Goal: Complete application form: Complete application form

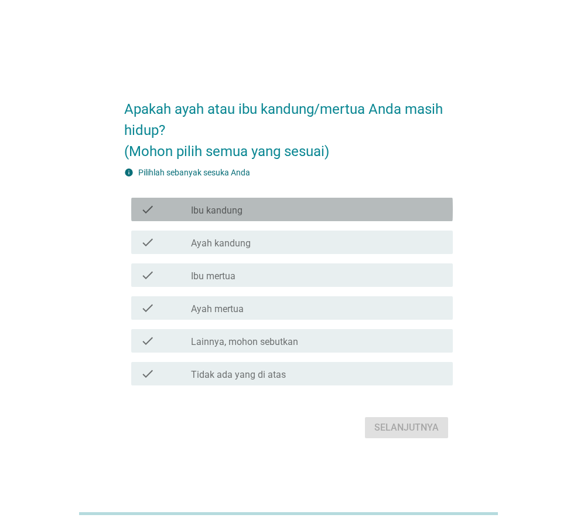
click at [234, 211] on label "Ibu kandung" at bounding box center [217, 211] width 52 height 12
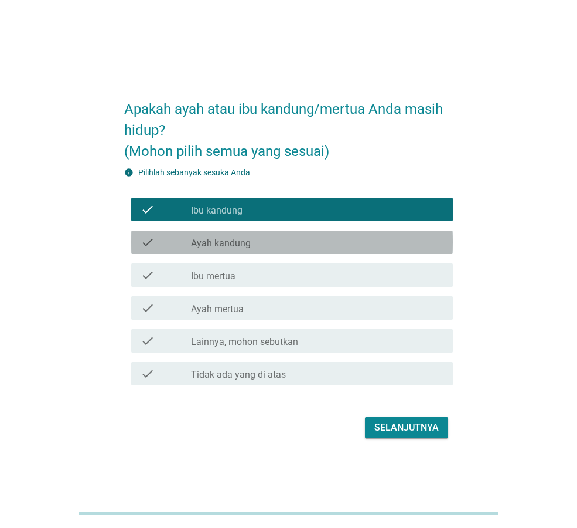
click at [226, 242] on label "Ayah kandung" at bounding box center [221, 243] width 60 height 12
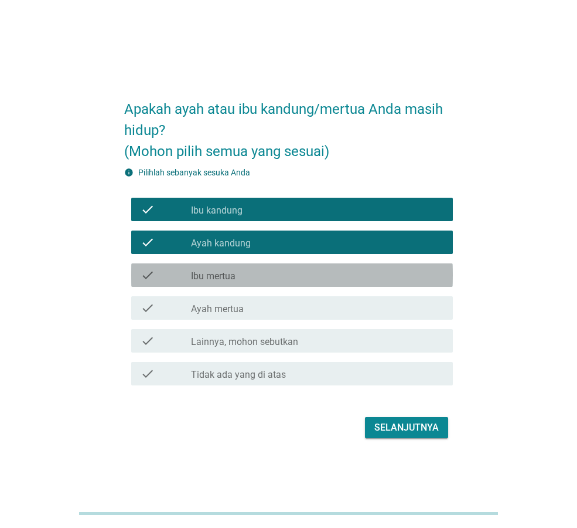
click at [229, 273] on label "Ibu mertua" at bounding box center [213, 276] width 45 height 12
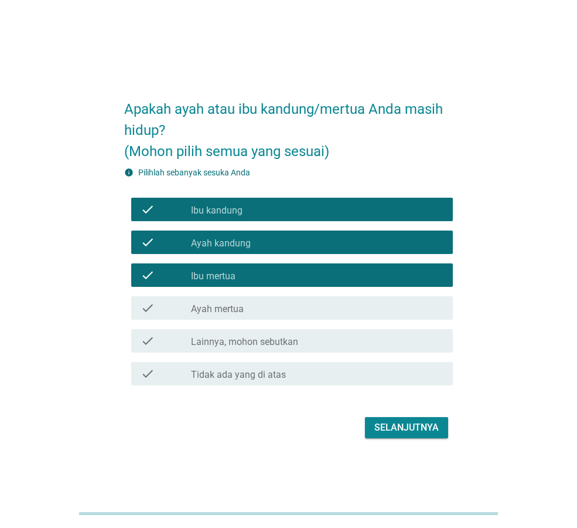
click at [396, 425] on div "Selanjutnya" at bounding box center [407, 427] width 64 height 14
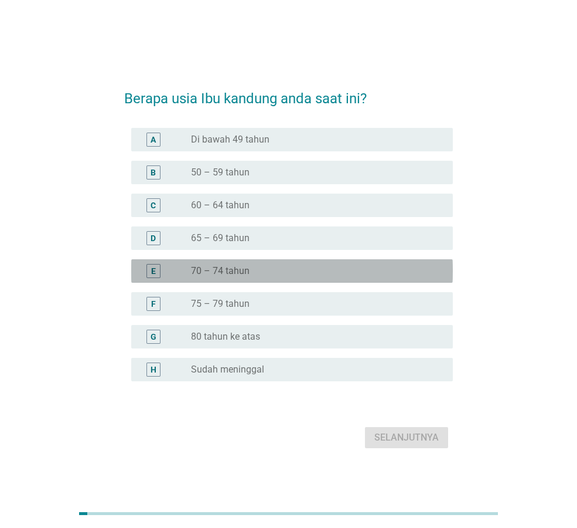
click at [210, 265] on label "70 – 74 tahun" at bounding box center [220, 271] width 59 height 12
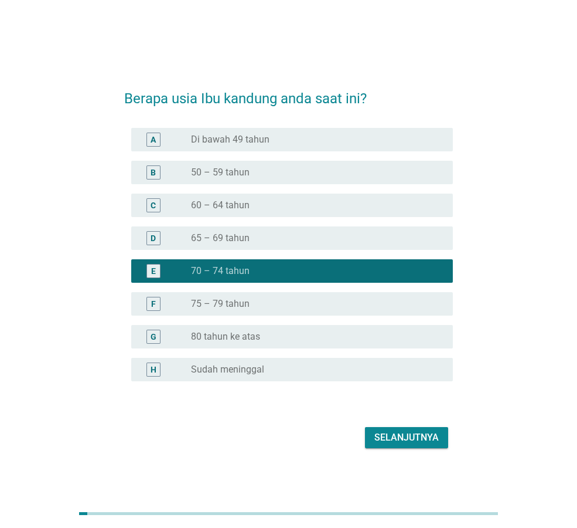
click at [414, 436] on div "Selanjutnya" at bounding box center [407, 437] width 64 height 14
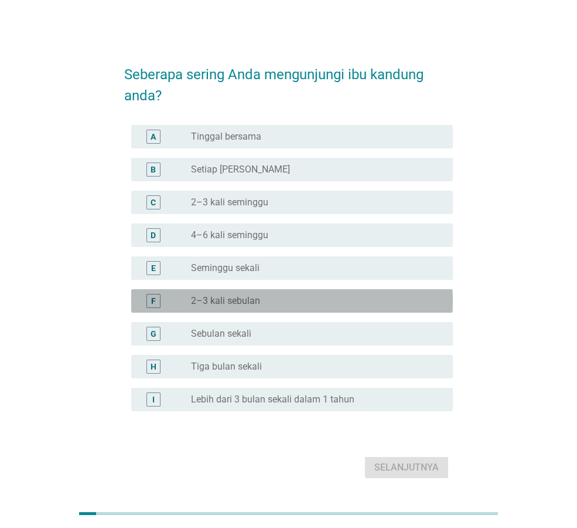
click at [230, 298] on label "2–3 kali sebulan" at bounding box center [225, 301] width 69 height 12
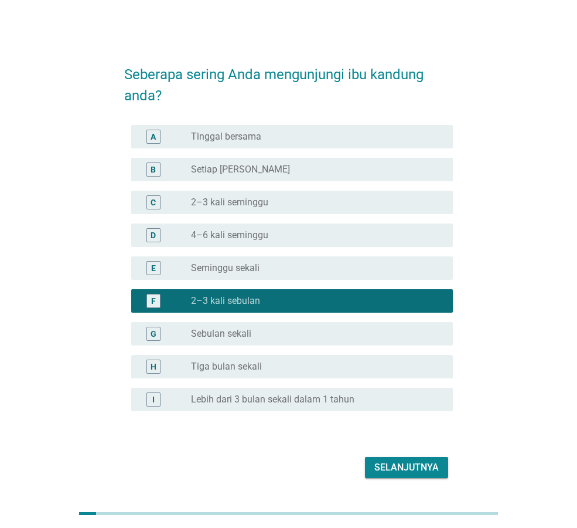
click at [375, 464] on div "Selanjutnya" at bounding box center [407, 467] width 64 height 14
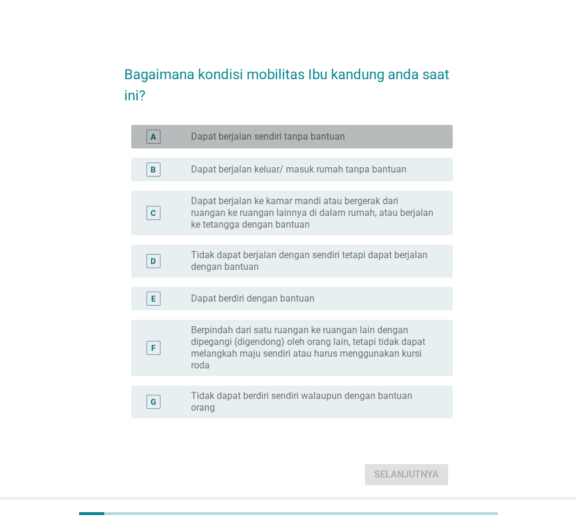
click at [317, 144] on div "A radio_button_unchecked Dapat berjalan sendiri tanpa bantuan" at bounding box center [292, 136] width 322 height 23
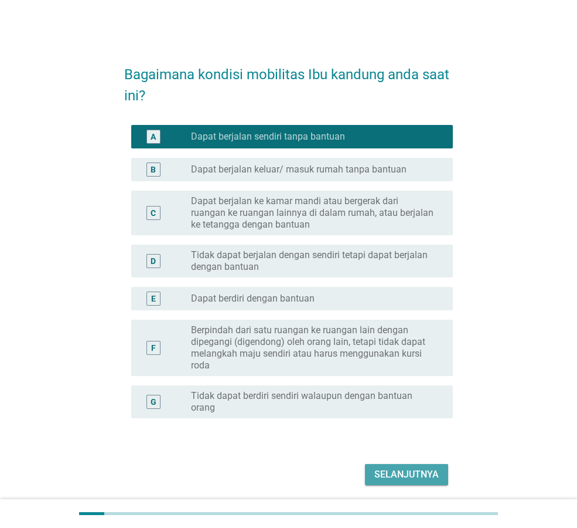
click at [400, 474] on div "Selanjutnya" at bounding box center [407, 474] width 64 height 14
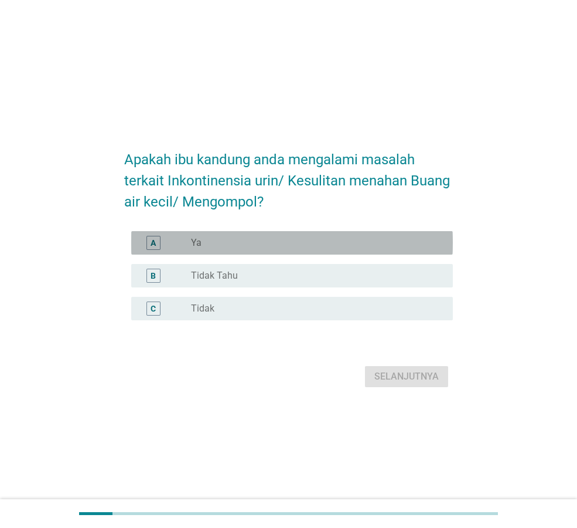
click at [267, 244] on div "radio_button_unchecked Ya" at bounding box center [312, 243] width 243 height 12
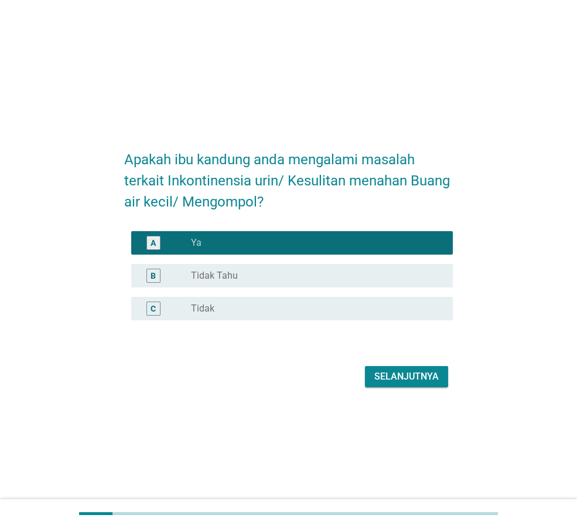
click at [380, 377] on div "Selanjutnya" at bounding box center [407, 376] width 64 height 14
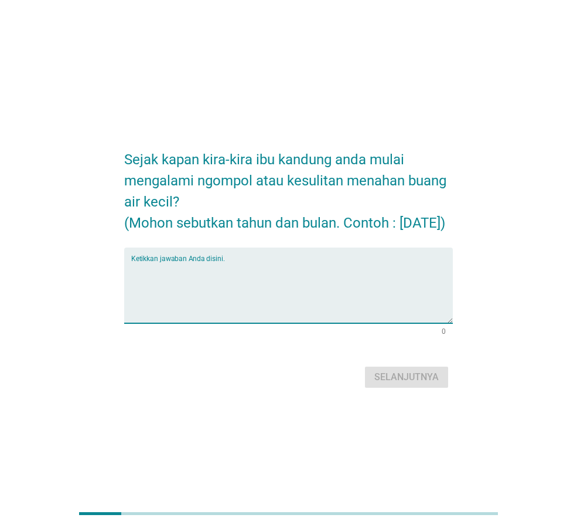
click at [209, 288] on textarea "Ketikkan jawaban Anda disini." at bounding box center [292, 292] width 322 height 62
type textarea "[DATE]"
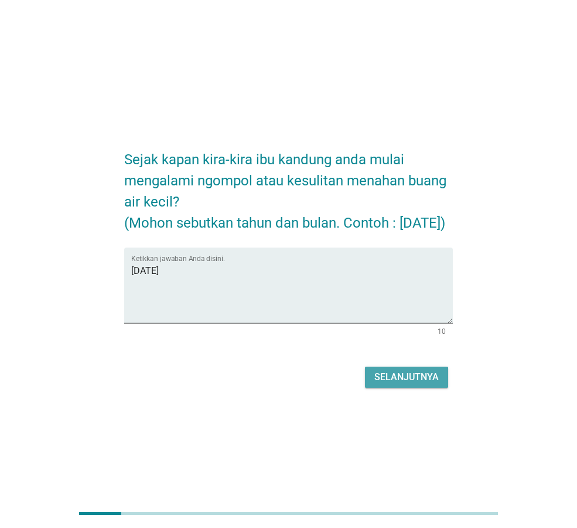
click at [396, 384] on div "Selanjutnya" at bounding box center [407, 377] width 64 height 14
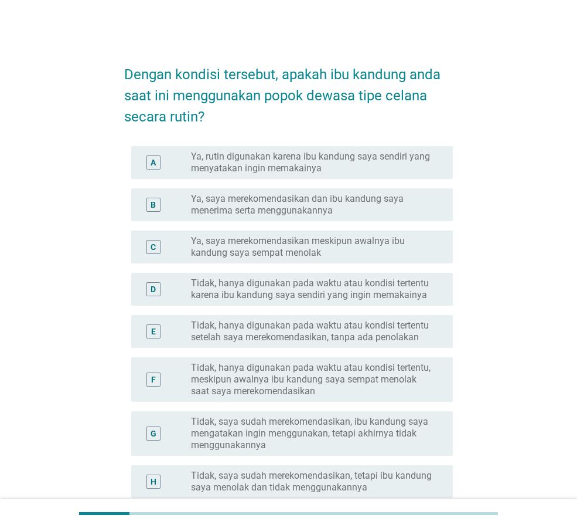
click at [271, 259] on div "C radio_button_unchecked Ya, saya merekomendasikan meskipun awalnya ibu kandung…" at bounding box center [292, 246] width 322 height 33
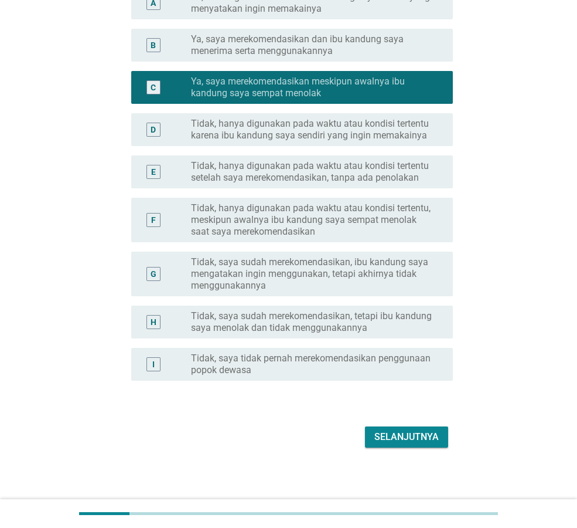
scroll to position [163, 0]
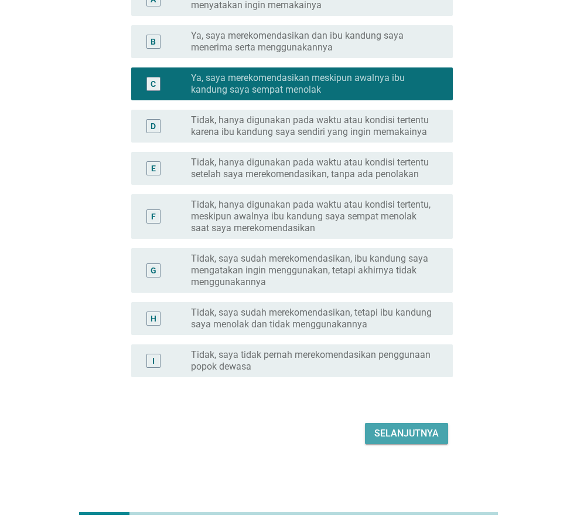
click at [369, 439] on button "Selanjutnya" at bounding box center [406, 433] width 83 height 21
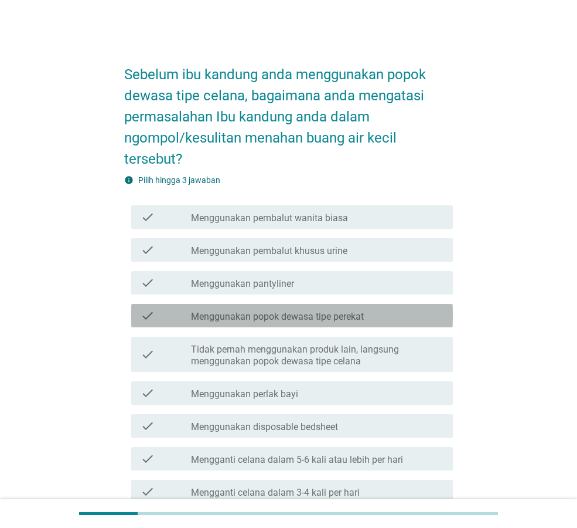
click at [318, 318] on label "Menggunakan popok dewasa tipe perekat" at bounding box center [277, 317] width 173 height 12
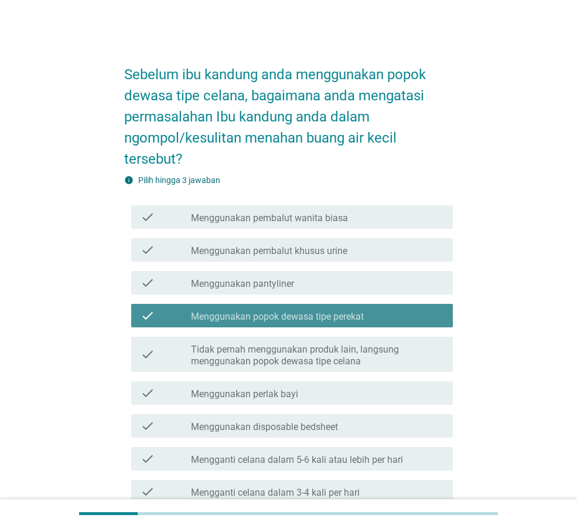
click at [318, 318] on label "Menggunakan popok dewasa tipe perekat" at bounding box center [277, 317] width 173 height 12
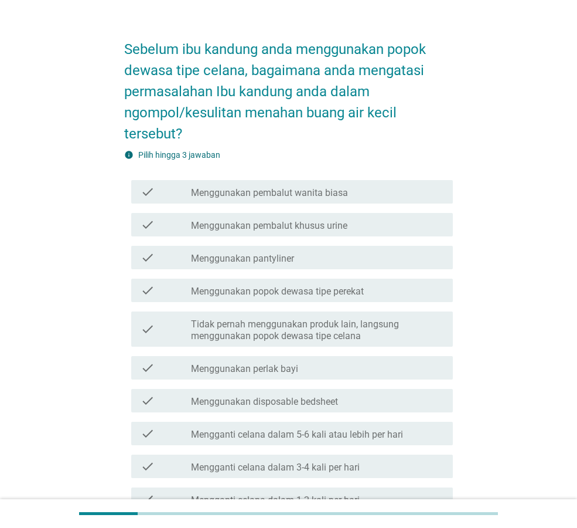
scroll to position [39, 0]
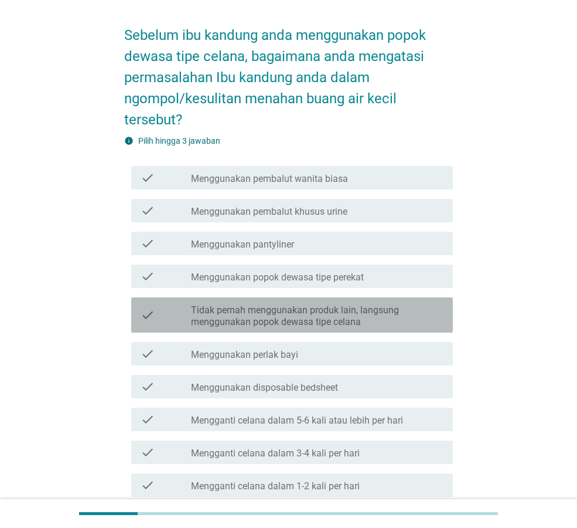
click at [318, 318] on label "Tidak pernah menggunakan produk lain, langsung menggunakan popok dewasa tipe ce…" at bounding box center [317, 315] width 253 height 23
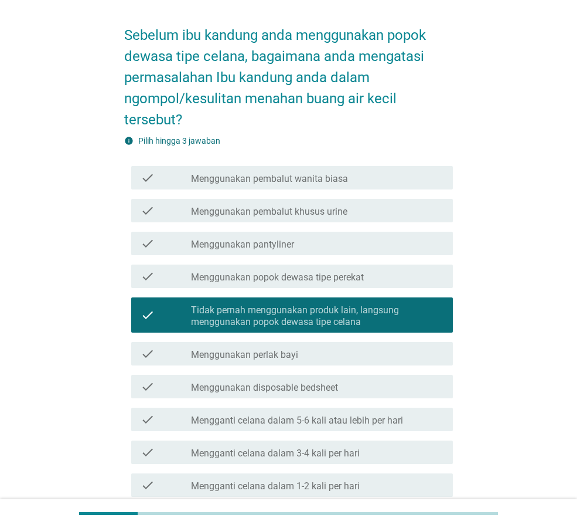
click at [318, 318] on label "Tidak pernah menggunakan produk lain, langsung menggunakan popok dewasa tipe ce…" at bounding box center [317, 315] width 253 height 23
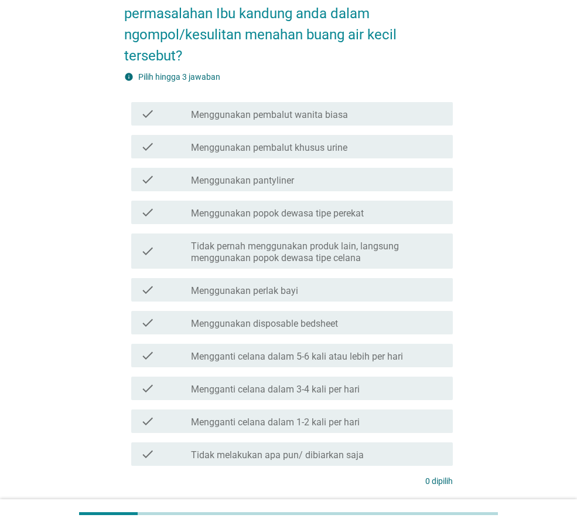
scroll to position [117, 0]
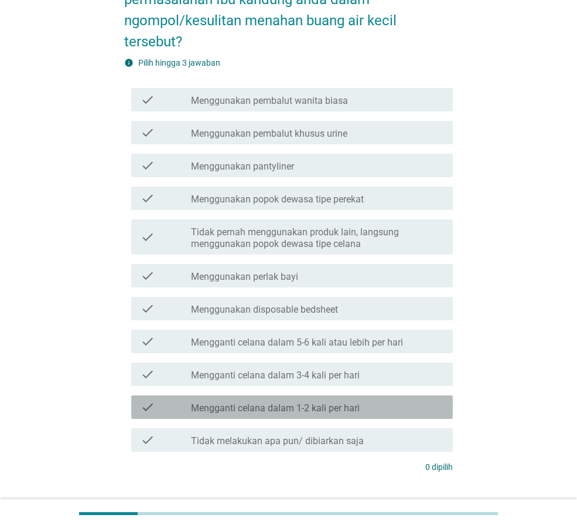
click at [311, 409] on label "Mengganti celana dalam 1-2 kali per hari" at bounding box center [275, 408] width 169 height 12
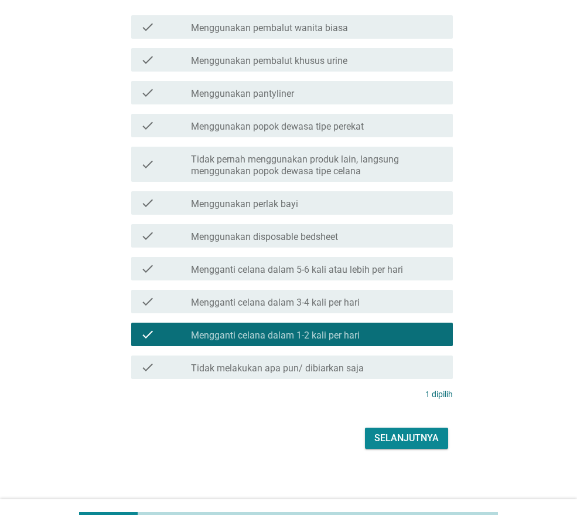
scroll to position [195, 0]
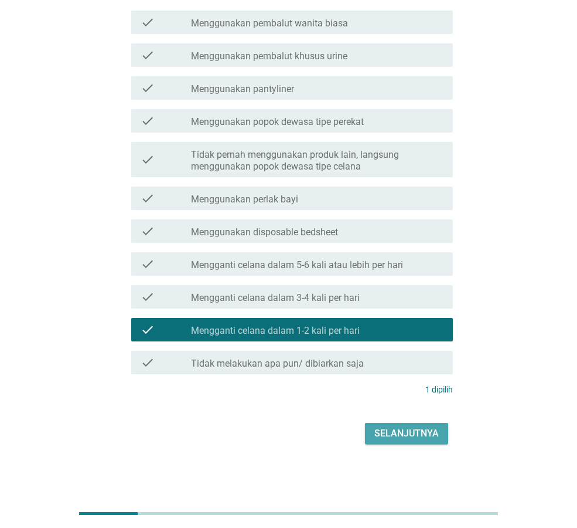
click at [418, 436] on div "Selanjutnya" at bounding box center [407, 433] width 64 height 14
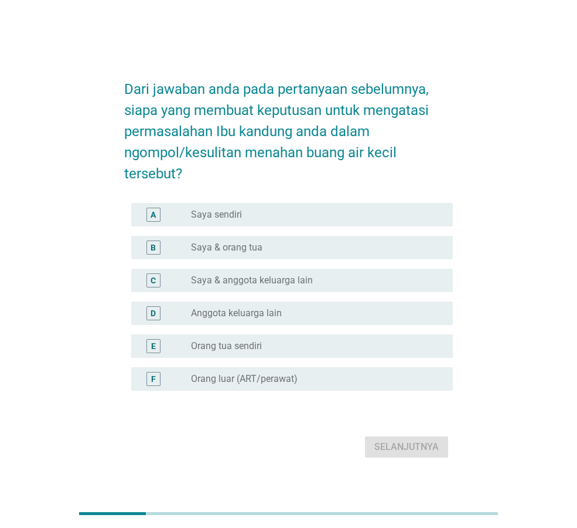
click at [305, 281] on label "Saya & anggota keluarga lain" at bounding box center [252, 280] width 122 height 12
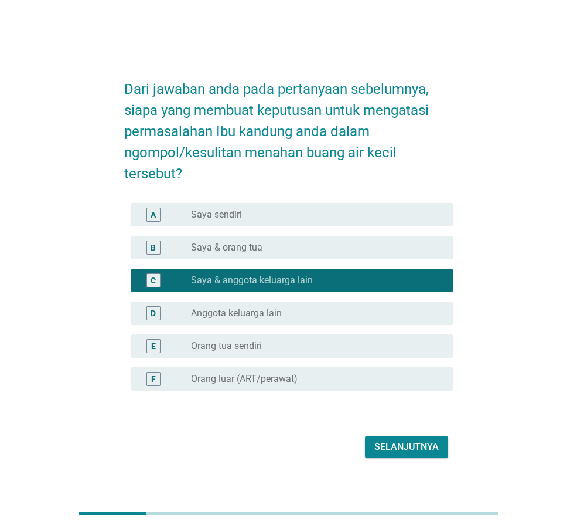
click at [403, 443] on div "Selanjutnya" at bounding box center [407, 447] width 64 height 14
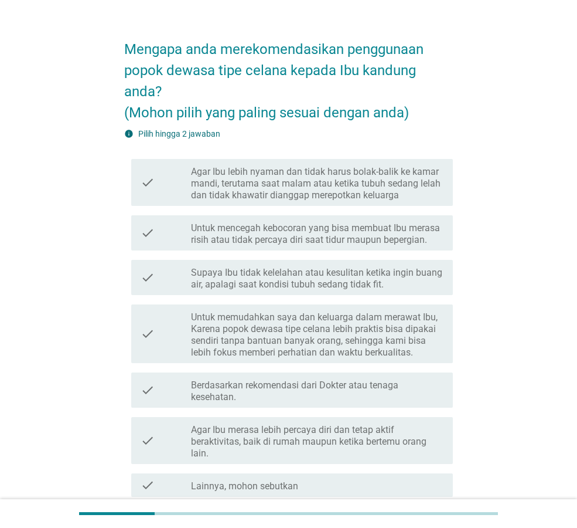
scroll to position [39, 0]
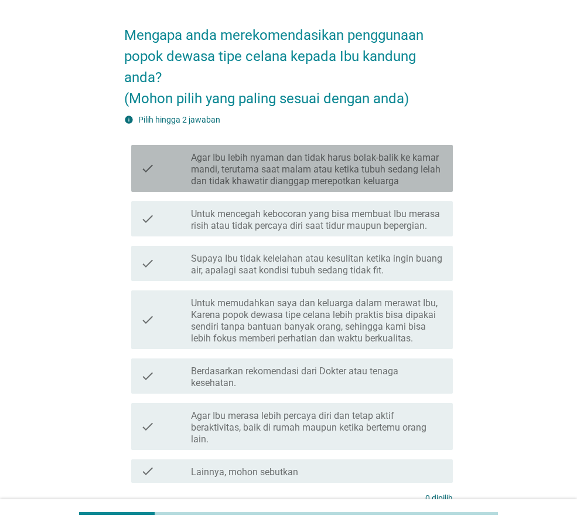
click at [309, 175] on label "Agar Ibu lebih nyaman dan tidak harus bolak-balik ke kamar mandi, terutama saat…" at bounding box center [317, 169] width 253 height 35
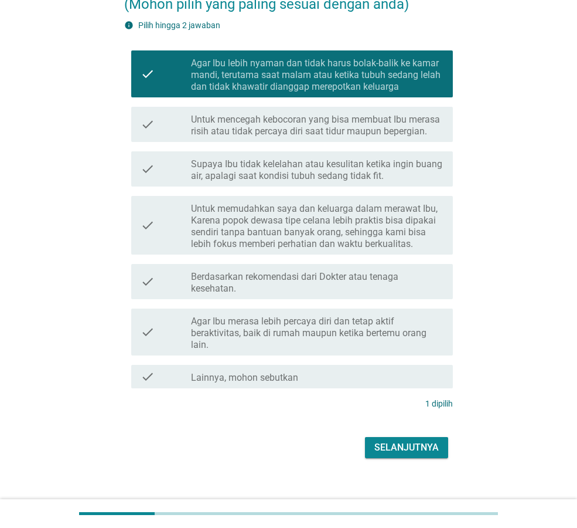
scroll to position [148, 0]
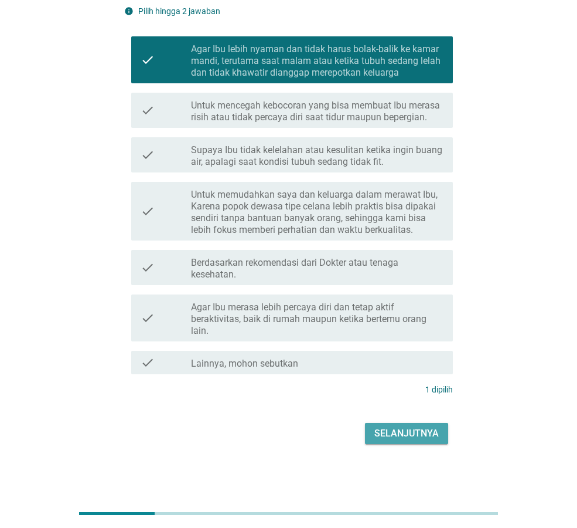
click at [419, 437] on div "Selanjutnya" at bounding box center [407, 433] width 64 height 14
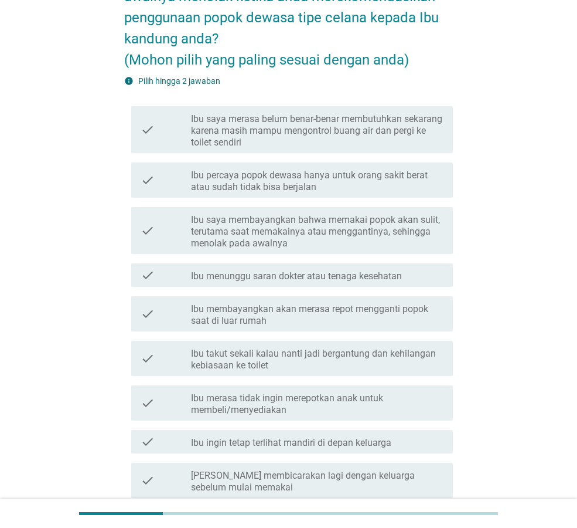
scroll to position [117, 0]
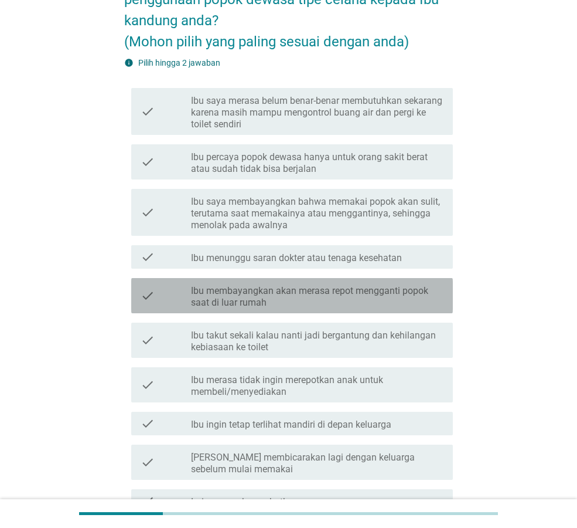
click at [317, 300] on label "Ibu membayangkan akan merasa repot mengganti popok saat di luar rumah" at bounding box center [317, 296] width 253 height 23
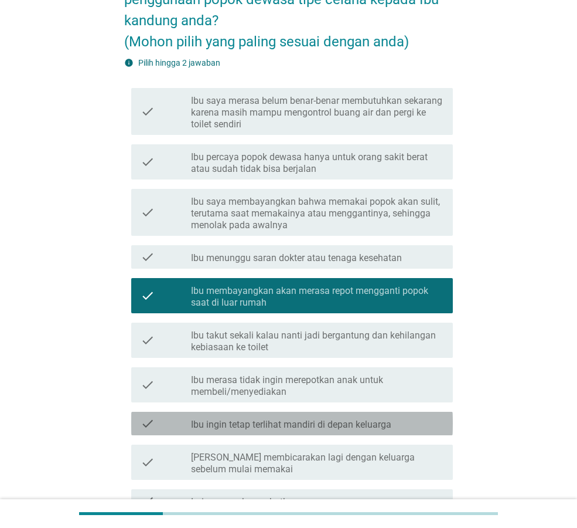
click at [306, 426] on label "Ibu ingin tetap terlihat mandiri di depan keluarga" at bounding box center [291, 425] width 200 height 12
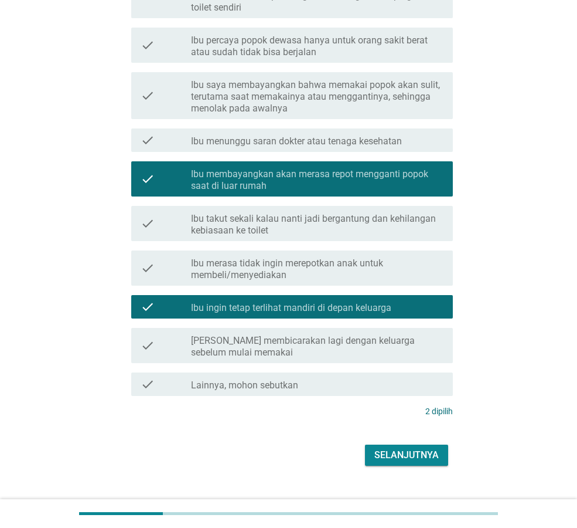
scroll to position [234, 0]
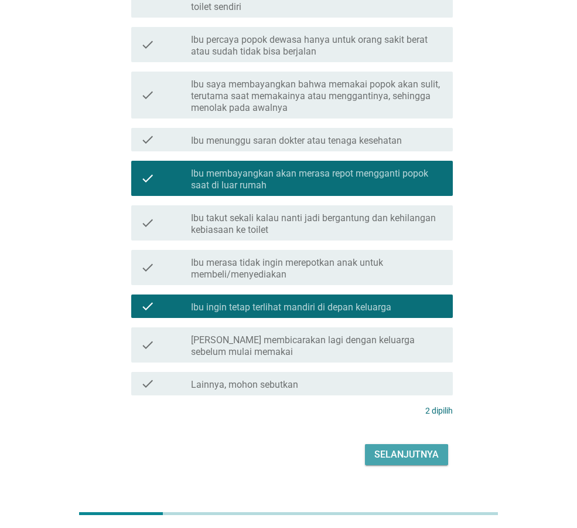
click at [389, 456] on div "Selanjutnya" at bounding box center [407, 454] width 64 height 14
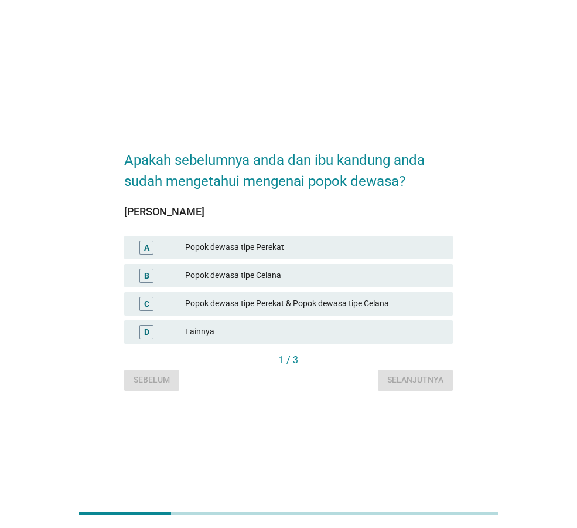
click at [267, 297] on div "Popok dewasa tipe Perekat & Popok dewasa tipe Celana" at bounding box center [314, 304] width 259 height 14
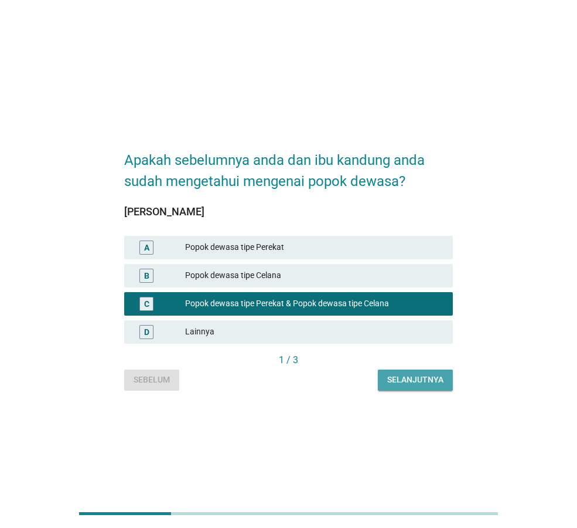
click at [400, 378] on div "Selanjutnya" at bounding box center [416, 379] width 56 height 12
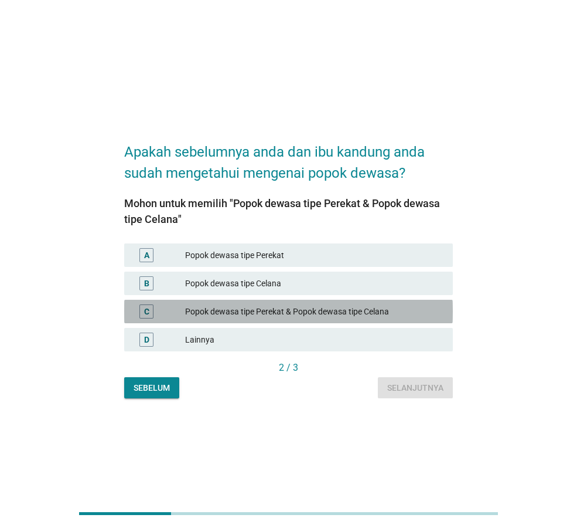
click at [327, 305] on div "Popok dewasa tipe Perekat & Popok dewasa tipe Celana" at bounding box center [314, 311] width 259 height 14
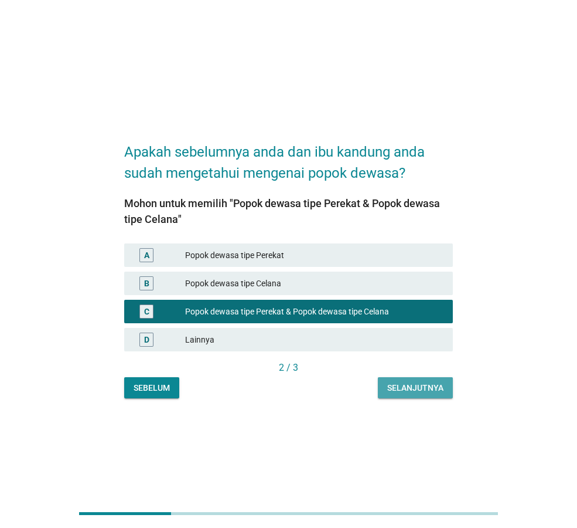
click at [428, 380] on button "Selanjutnya" at bounding box center [415, 387] width 75 height 21
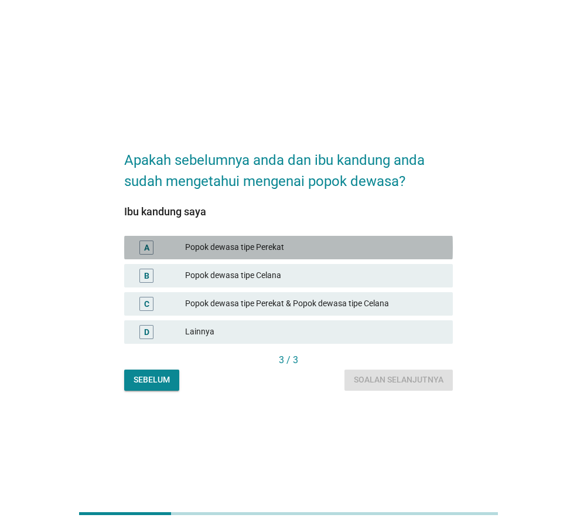
click at [302, 250] on div "Popok dewasa tipe Perekat" at bounding box center [314, 247] width 259 height 14
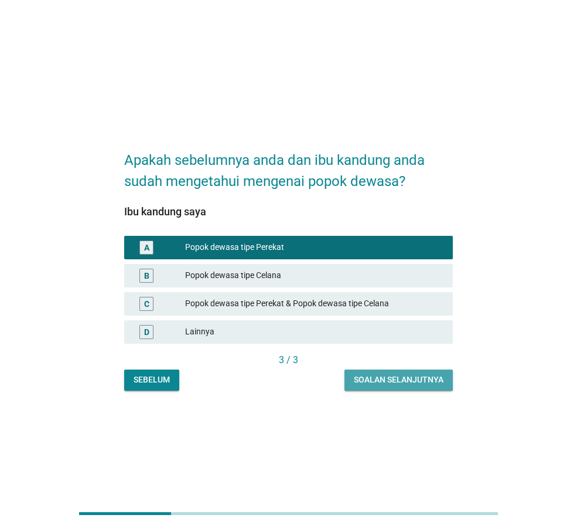
click at [383, 374] on div "Soalan selanjutnya" at bounding box center [399, 379] width 90 height 12
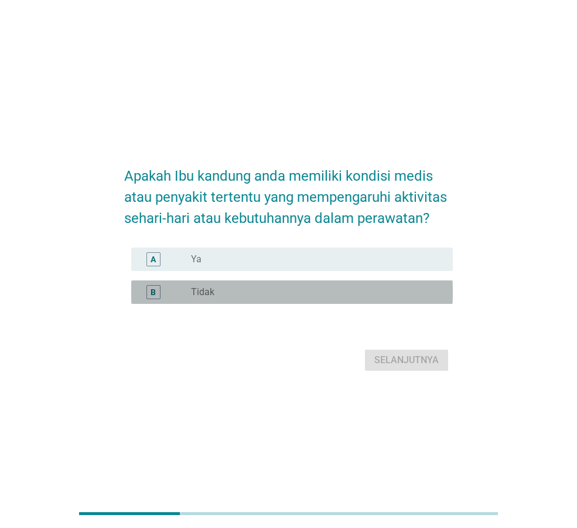
click at [254, 296] on div "radio_button_unchecked Tidak" at bounding box center [312, 292] width 243 height 12
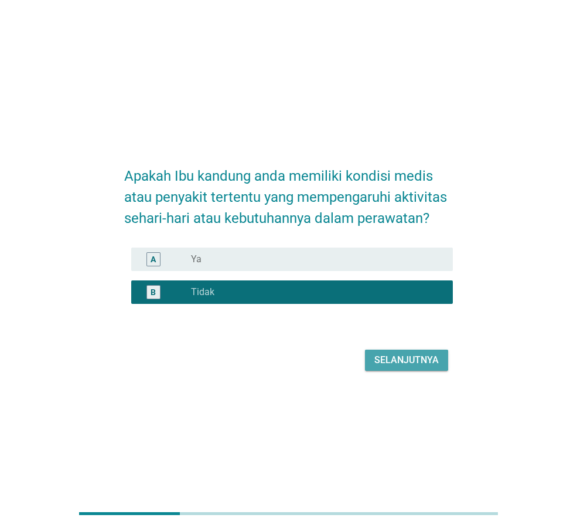
click at [402, 357] on div "Selanjutnya" at bounding box center [407, 360] width 64 height 14
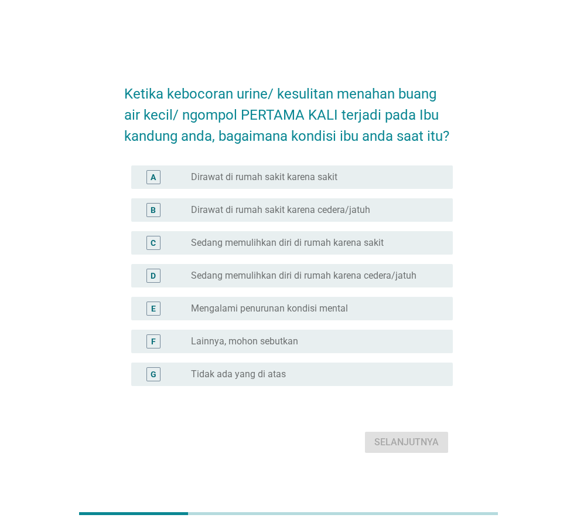
click at [260, 375] on label "Tidak ada yang di atas" at bounding box center [238, 374] width 95 height 12
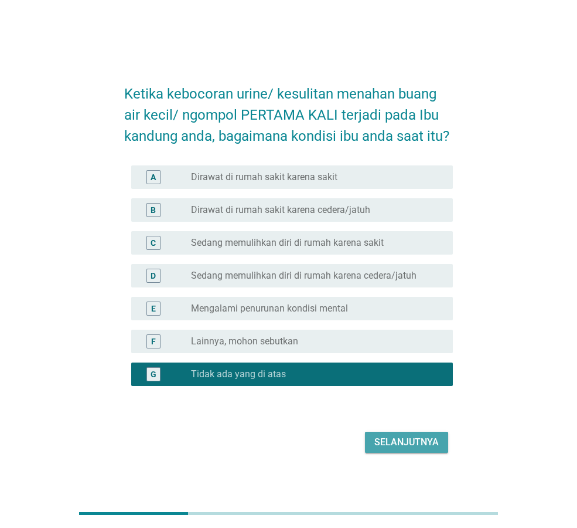
click at [416, 447] on div "Selanjutnya" at bounding box center [407, 442] width 64 height 14
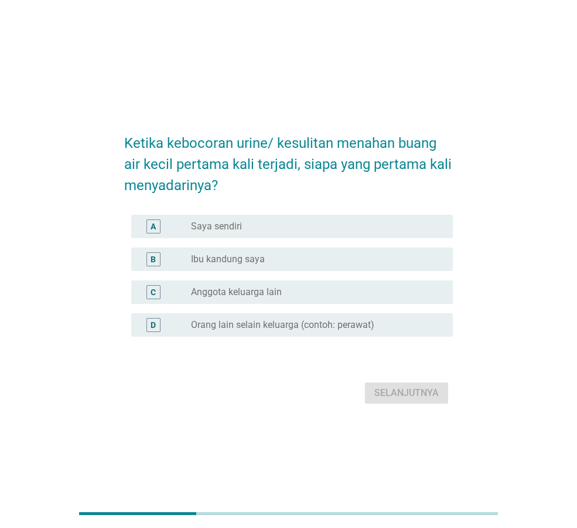
click at [412, 264] on div "radio_button_unchecked Ibu kandung saya" at bounding box center [312, 259] width 243 height 12
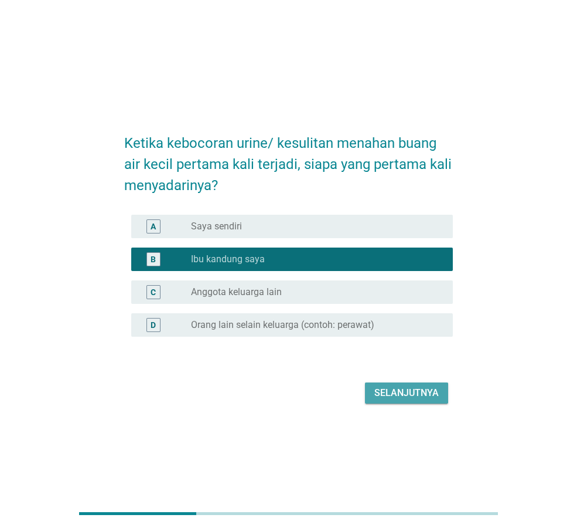
click at [411, 395] on div "Selanjutnya" at bounding box center [407, 393] width 64 height 14
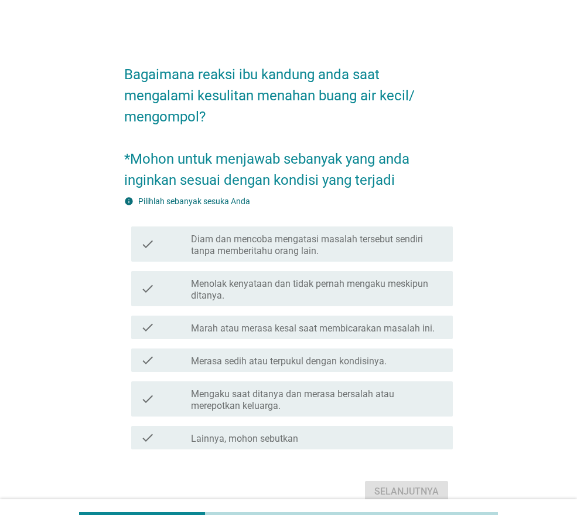
click at [283, 254] on label "Diam dan mencoba mengatasi masalah tersebut sendiri tanpa memberitahu orang lai…" at bounding box center [317, 244] width 253 height 23
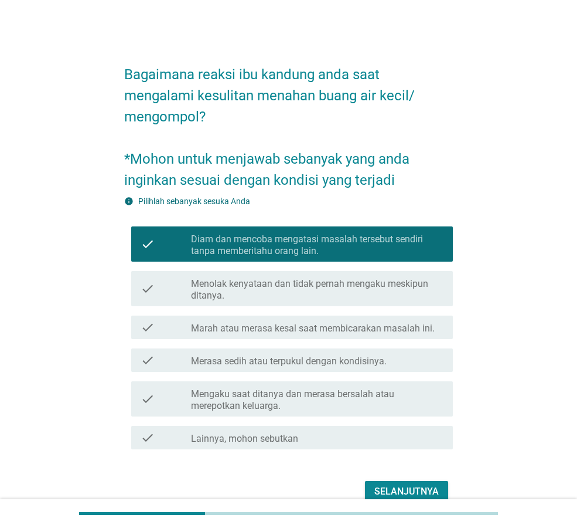
click at [397, 485] on div "Selanjutnya" at bounding box center [407, 491] width 64 height 14
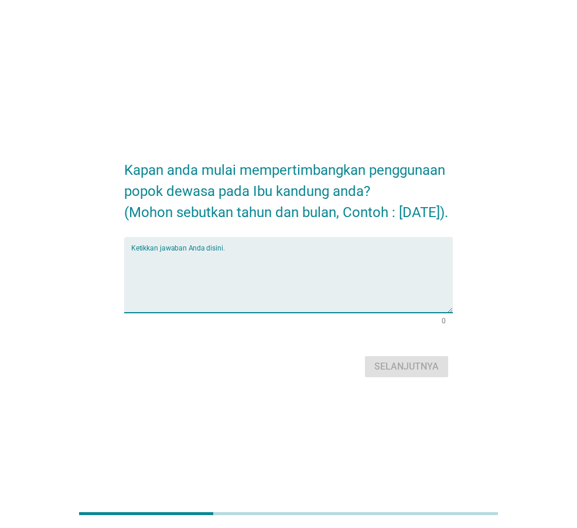
click at [322, 262] on textarea "Ketikkan jawaban Anda disini." at bounding box center [292, 282] width 322 height 62
type textarea "[DATE]"
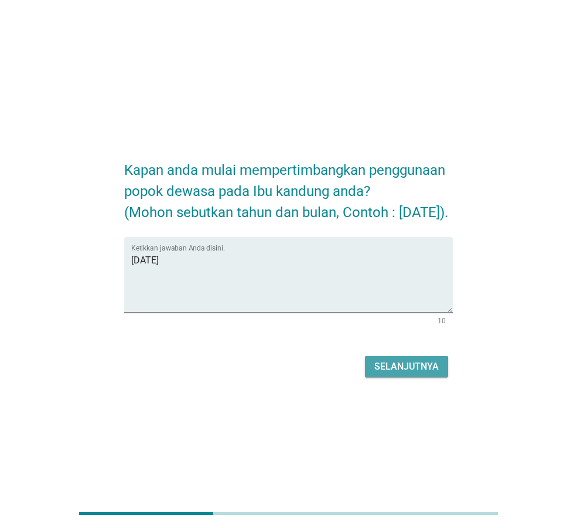
click at [413, 371] on div "Selanjutnya" at bounding box center [407, 366] width 64 height 14
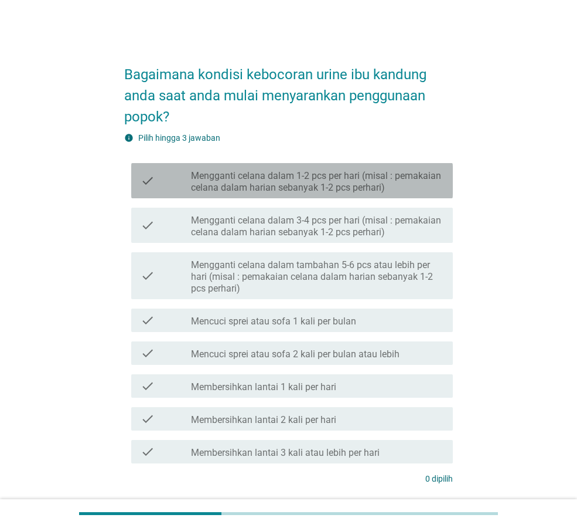
click at [363, 179] on label "Mengganti celana dalam 1-2 pcs per hari (misal : pemakaian celana dalam harian …" at bounding box center [317, 181] width 253 height 23
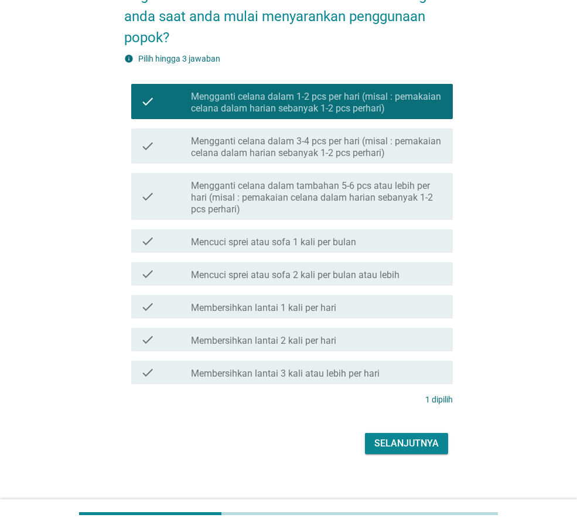
scroll to position [89, 0]
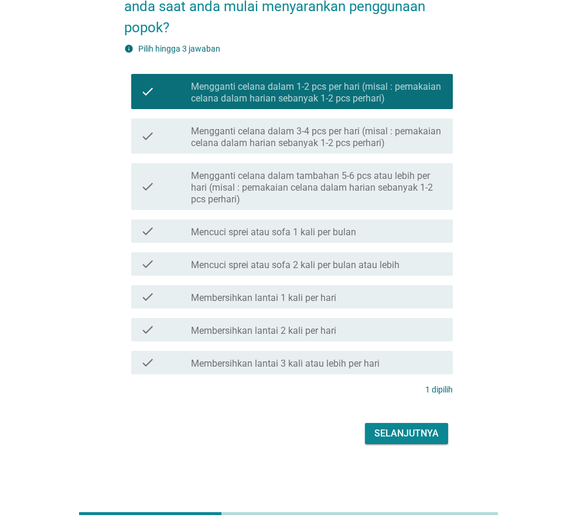
click at [421, 447] on div "Selanjutnya" at bounding box center [288, 433] width 329 height 28
click at [419, 429] on div "Selanjutnya" at bounding box center [407, 433] width 64 height 14
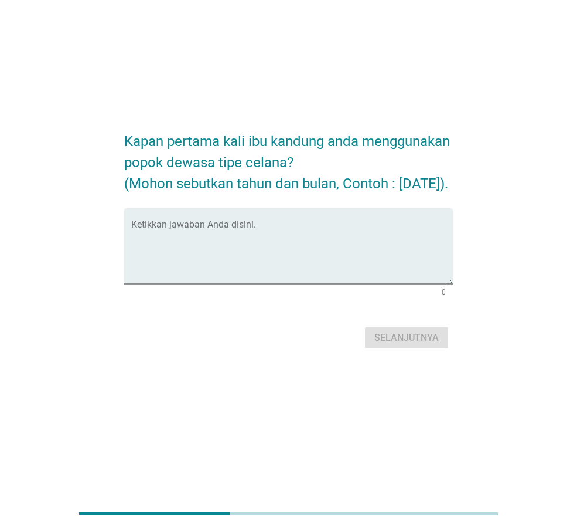
scroll to position [0, 0]
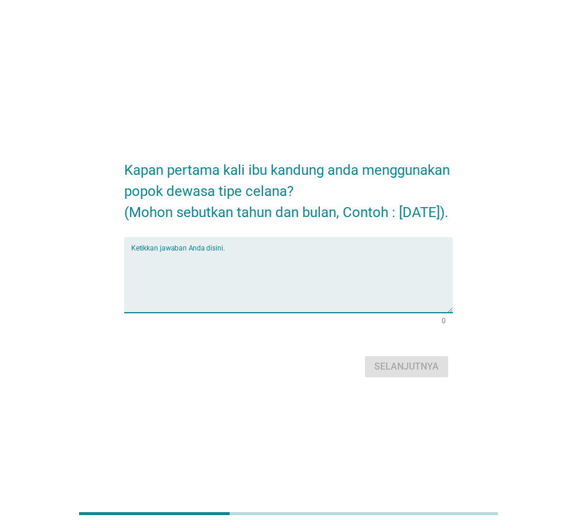
click at [288, 274] on textarea "Ketikkan jawaban Anda disini." at bounding box center [292, 282] width 322 height 62
type textarea "[DATE]"
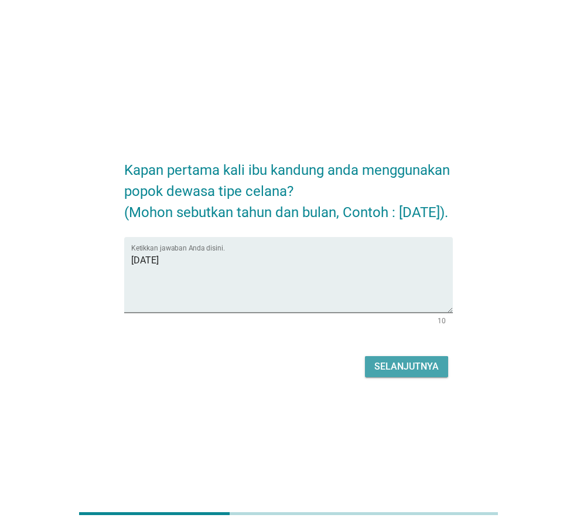
click at [404, 377] on button "Selanjutnya" at bounding box center [406, 366] width 83 height 21
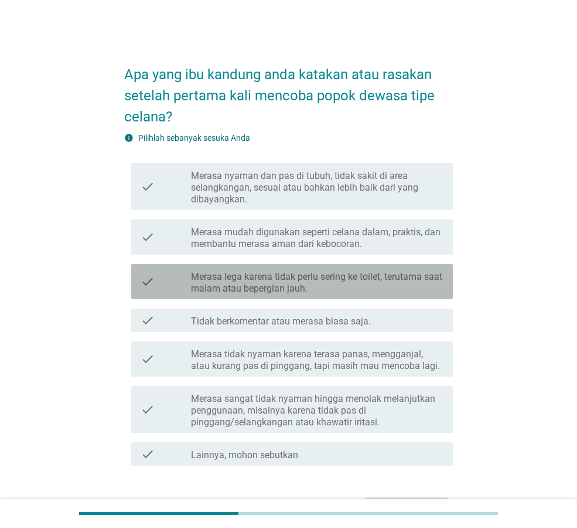
click at [314, 292] on label "Merasa lega karena tidak perlu sering ke toilet, terutama saat malam atau beper…" at bounding box center [317, 282] width 253 height 23
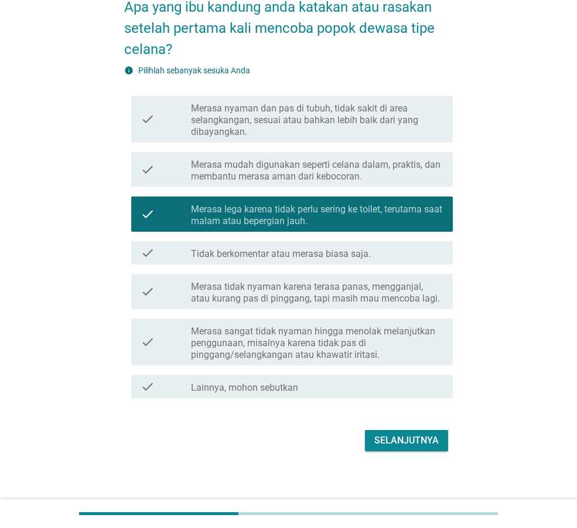
scroll to position [74, 0]
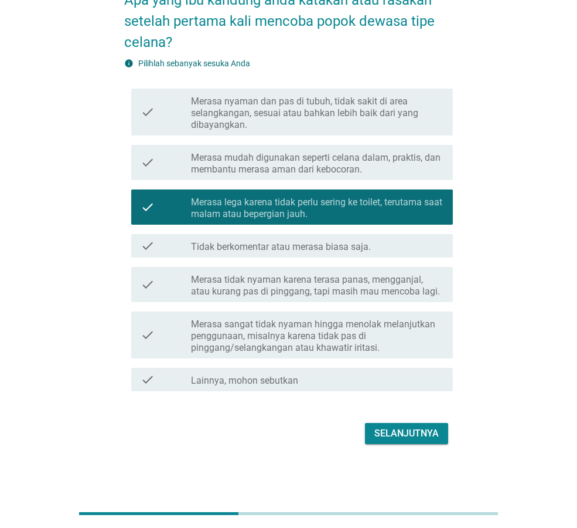
click at [386, 434] on div "Selanjutnya" at bounding box center [407, 433] width 64 height 14
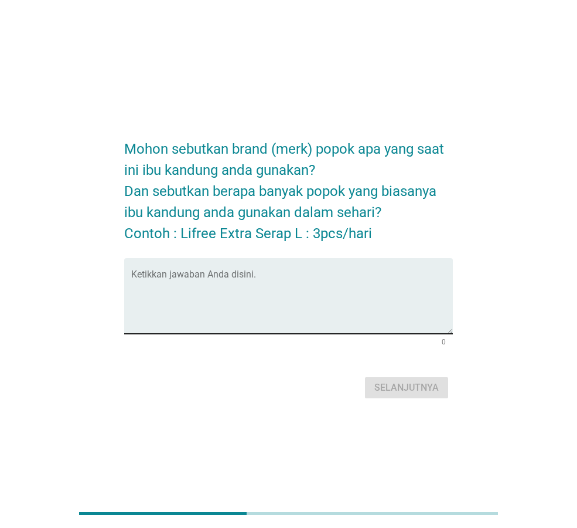
click at [276, 298] on textarea "Ketikkan jawaban Anda disini." at bounding box center [292, 303] width 322 height 62
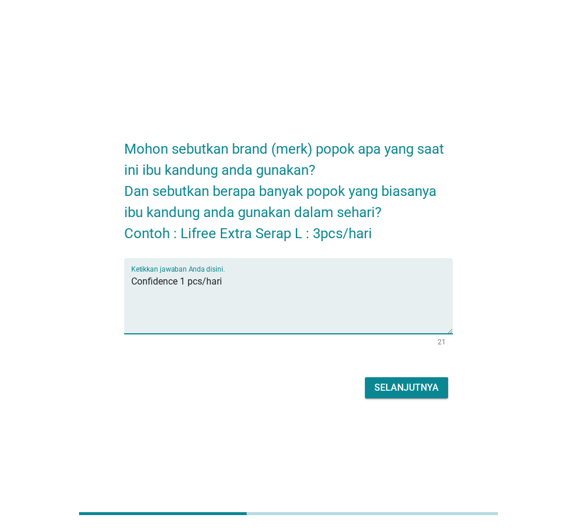
type textarea "Confidence 1 pcs/hari"
click at [382, 390] on div "Selanjutnya" at bounding box center [407, 387] width 64 height 14
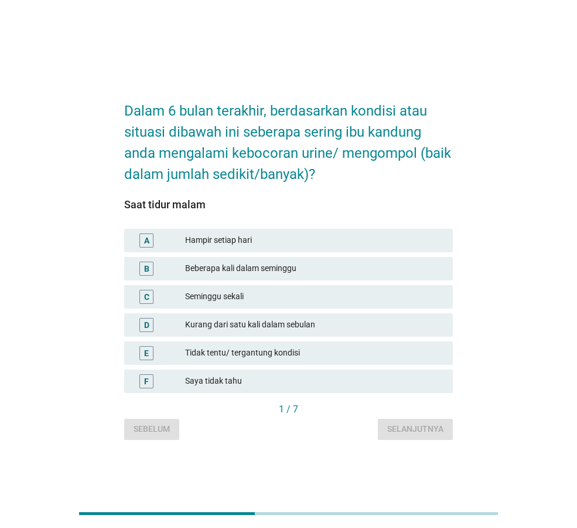
click at [234, 269] on div "Beberapa kali dalam seminggu" at bounding box center [314, 268] width 259 height 14
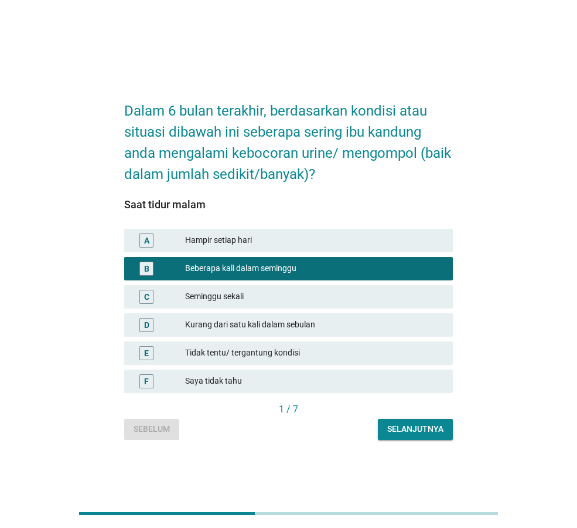
click at [428, 422] on button "Selanjutnya" at bounding box center [415, 429] width 75 height 21
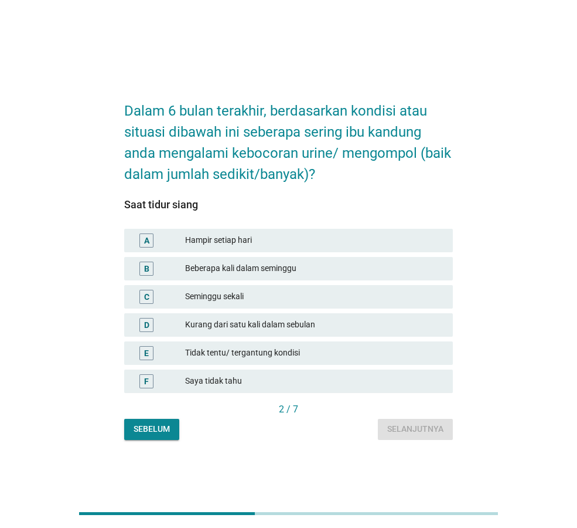
click at [282, 355] on div "Tidak tentu/ tergantung kondisi" at bounding box center [314, 353] width 259 height 14
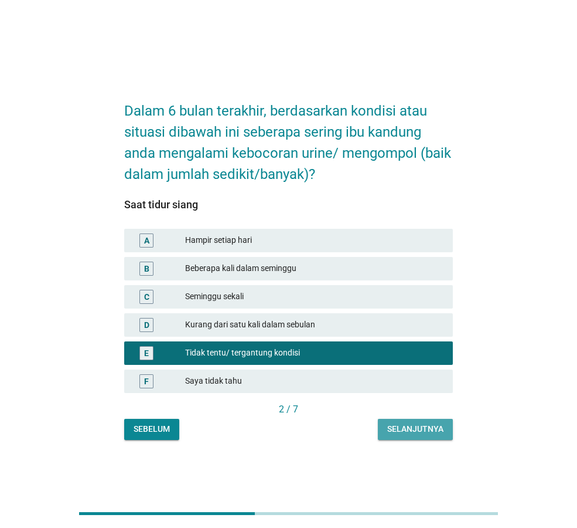
click at [400, 433] on div "Selanjutnya" at bounding box center [416, 429] width 56 height 12
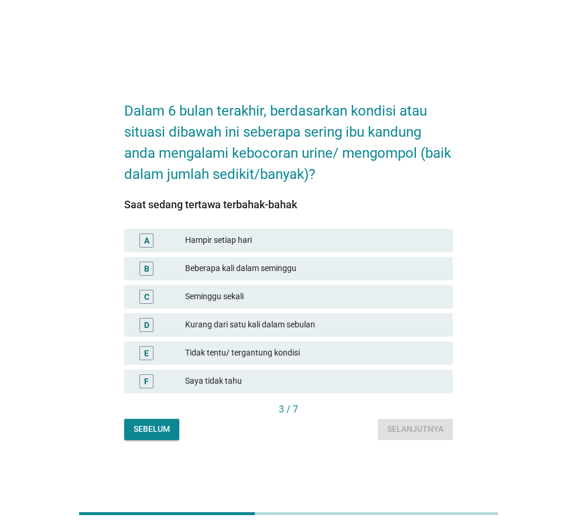
drag, startPoint x: 253, startPoint y: 270, endPoint x: 267, endPoint y: 279, distance: 16.9
click at [253, 270] on div "Beberapa kali dalam seminggu" at bounding box center [314, 268] width 259 height 14
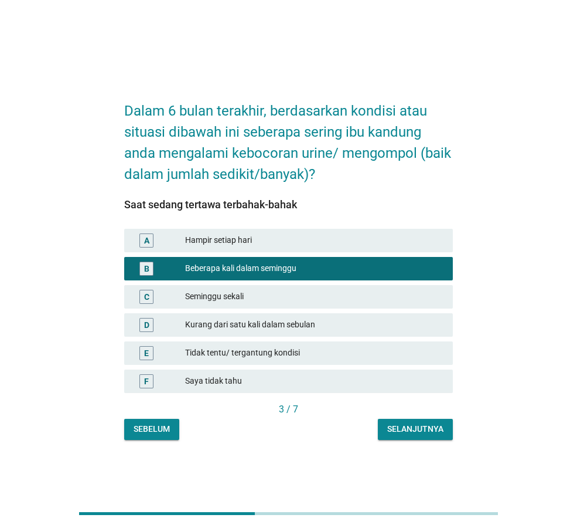
click at [426, 426] on div "Selanjutnya" at bounding box center [416, 429] width 56 height 12
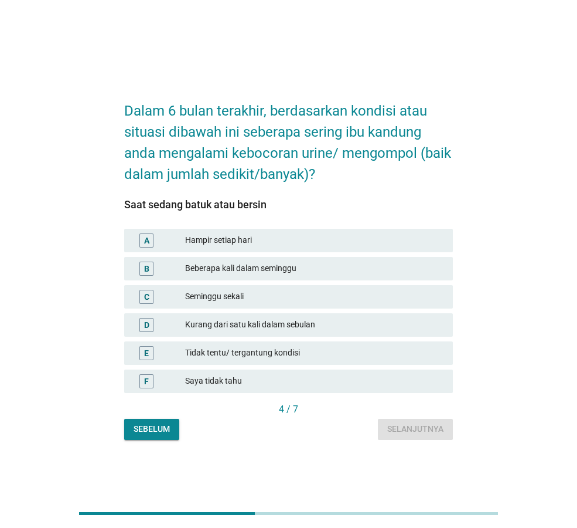
drag, startPoint x: 297, startPoint y: 346, endPoint x: 312, endPoint y: 352, distance: 16.3
click at [297, 346] on div "Tidak tentu/ tergantung kondisi" at bounding box center [314, 353] width 259 height 14
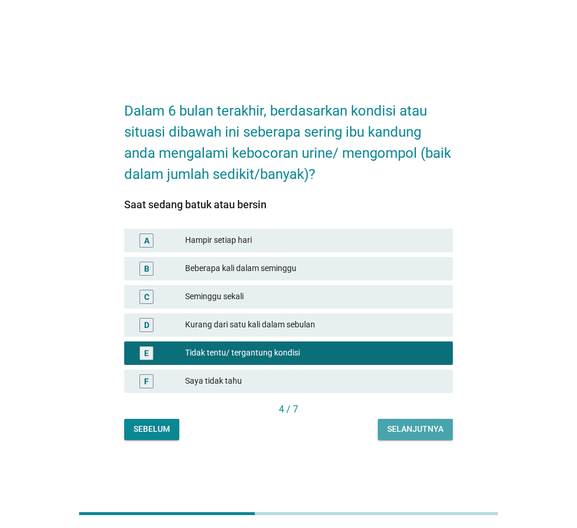
click at [420, 425] on div "Selanjutnya" at bounding box center [416, 429] width 56 height 12
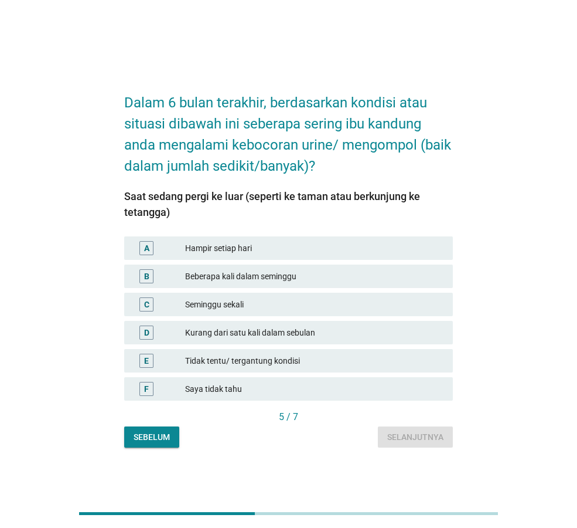
click at [296, 361] on div "Tidak tentu/ tergantung kondisi" at bounding box center [314, 361] width 259 height 14
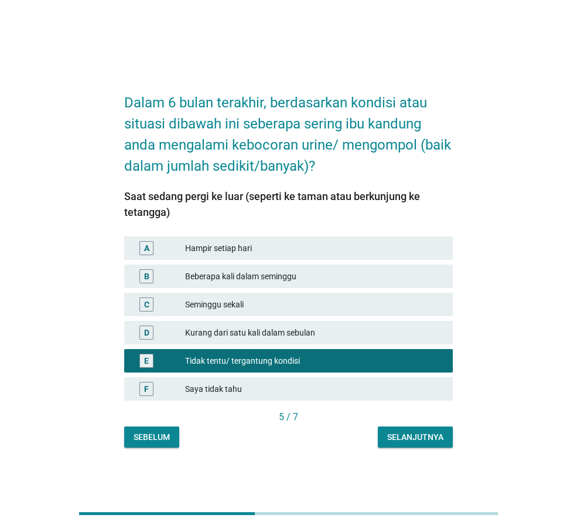
click at [413, 434] on div "Selanjutnya" at bounding box center [416, 437] width 56 height 12
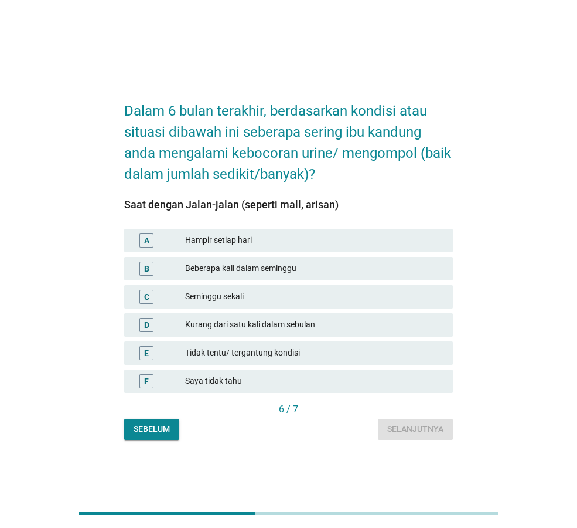
click at [315, 350] on div "Tidak tentu/ tergantung kondisi" at bounding box center [314, 353] width 259 height 14
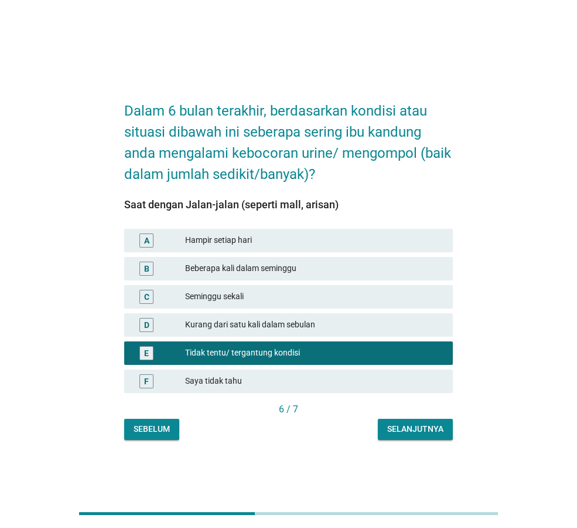
click at [420, 429] on div "Selanjutnya" at bounding box center [416, 429] width 56 height 12
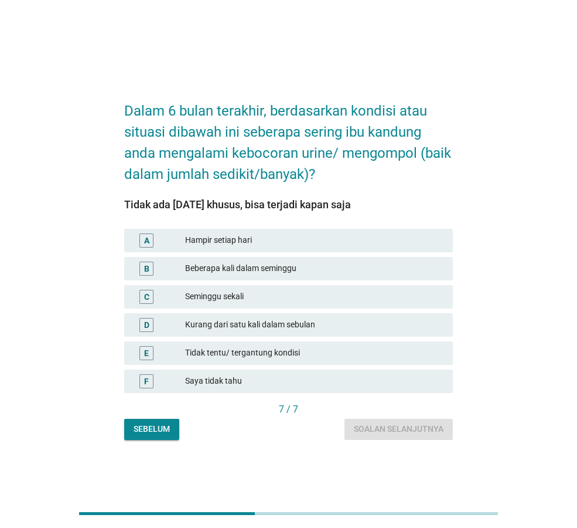
click at [278, 350] on div "Tidak tentu/ tergantung kondisi" at bounding box center [314, 353] width 259 height 14
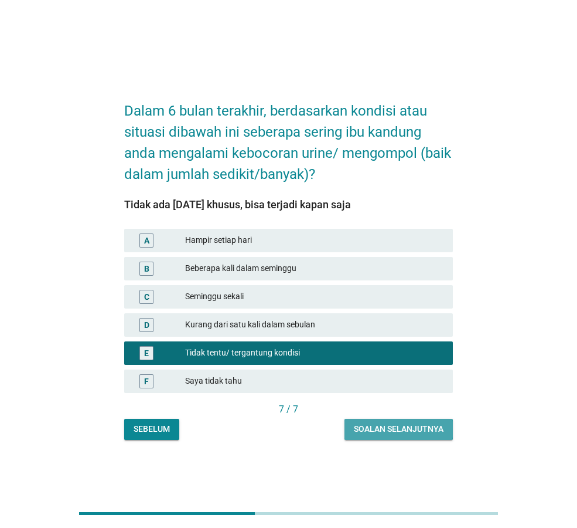
click at [389, 428] on div "Soalan selanjutnya" at bounding box center [399, 429] width 90 height 12
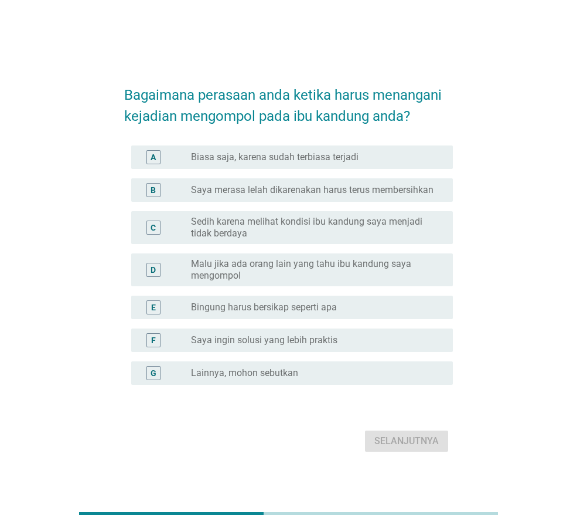
click at [293, 341] on label "Saya ingin solusi yang lebih praktis" at bounding box center [264, 340] width 147 height 12
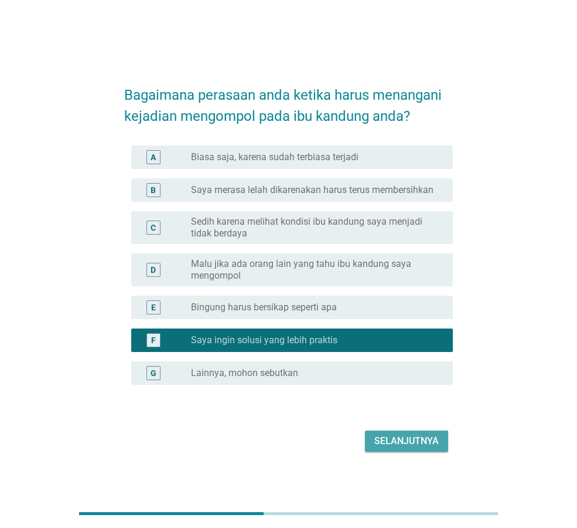
click at [431, 441] on div "Selanjutnya" at bounding box center [407, 441] width 64 height 14
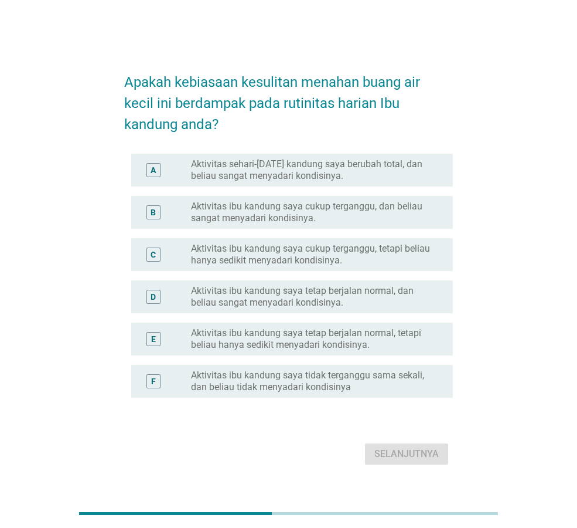
click at [314, 296] on label "Aktivitas ibu kandung saya tetap berjalan normal, dan beliau sangat menyadari k…" at bounding box center [312, 296] width 243 height 23
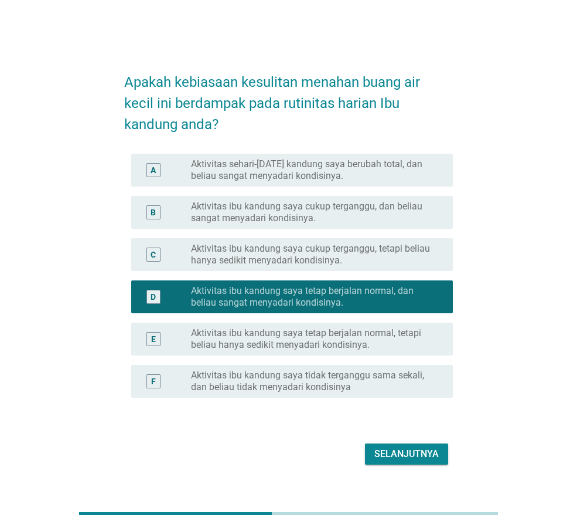
click at [406, 455] on div "Selanjutnya" at bounding box center [407, 454] width 64 height 14
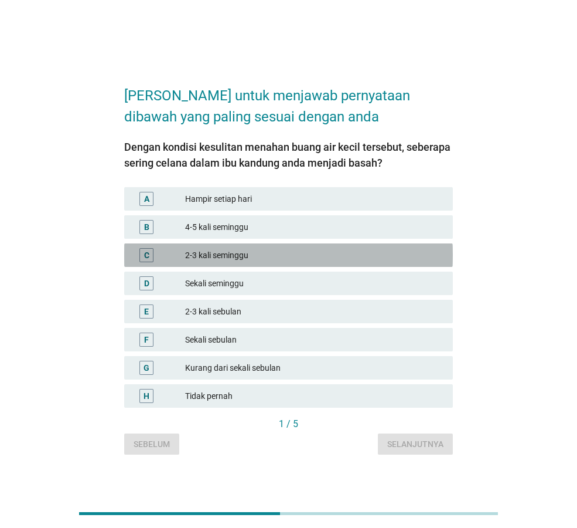
click at [328, 247] on div "C 2-3 kali seminggu" at bounding box center [288, 254] width 329 height 23
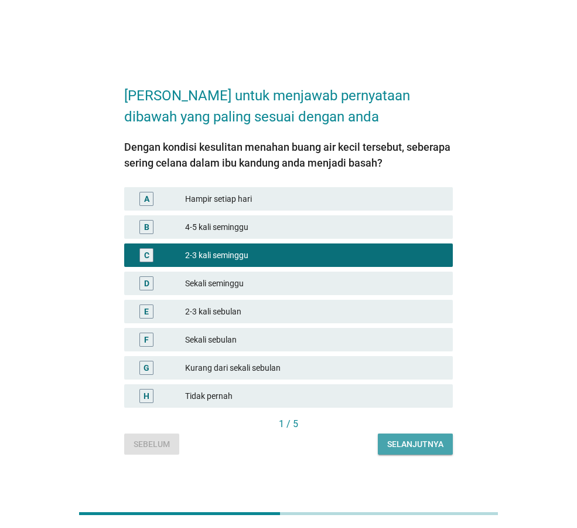
click at [393, 440] on div "Selanjutnya" at bounding box center [416, 444] width 56 height 12
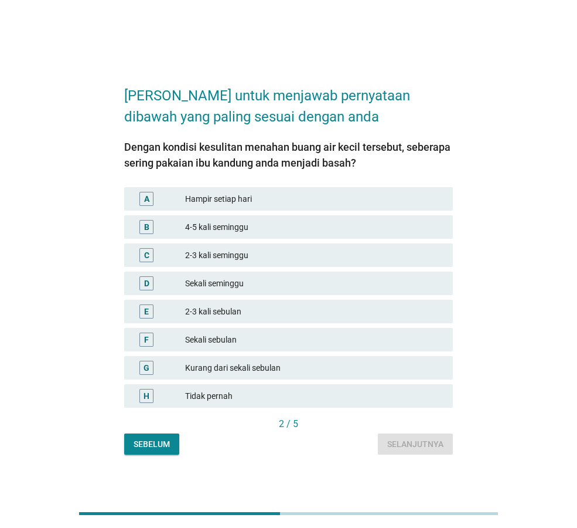
click at [261, 367] on div "Kurang dari sekali sebulan" at bounding box center [314, 368] width 259 height 14
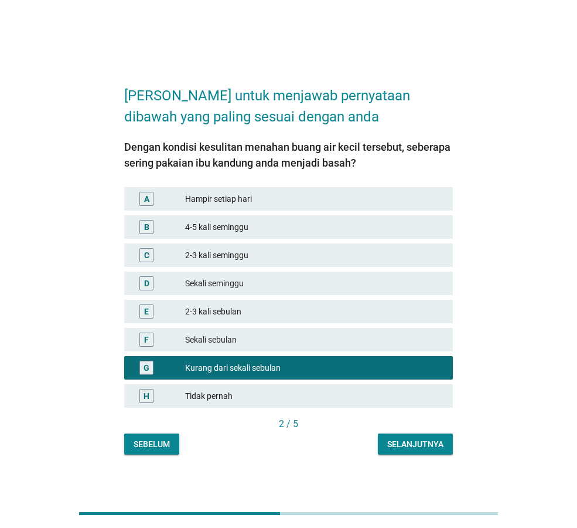
click at [400, 443] on div "Selanjutnya" at bounding box center [416, 444] width 56 height 12
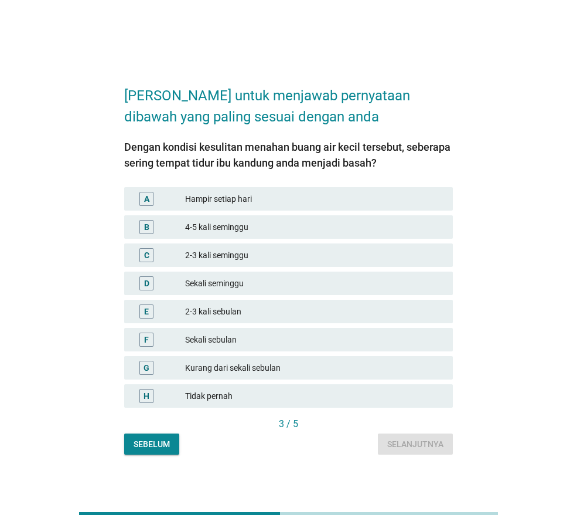
click at [325, 246] on div "C 2-3 kali seminggu" at bounding box center [288, 254] width 329 height 23
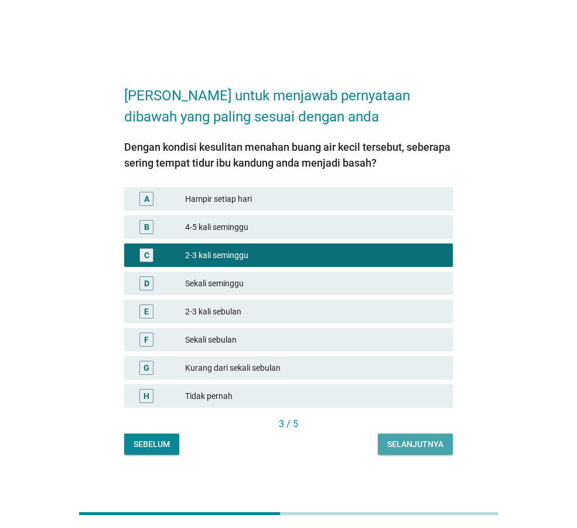
click at [409, 440] on div "Selanjutnya" at bounding box center [416, 444] width 56 height 12
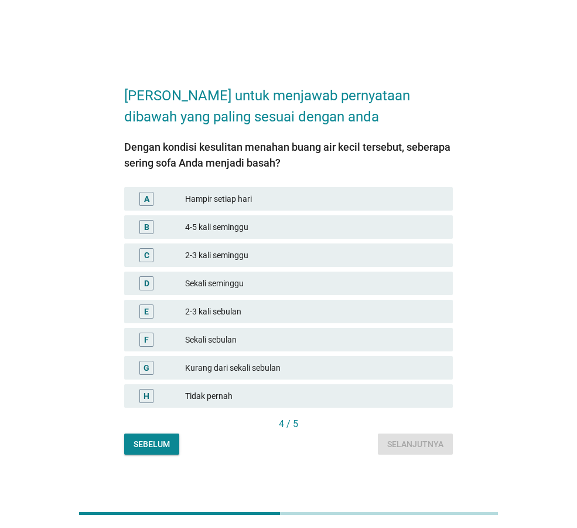
click at [293, 369] on div "Kurang dari sekali sebulan" at bounding box center [314, 368] width 259 height 14
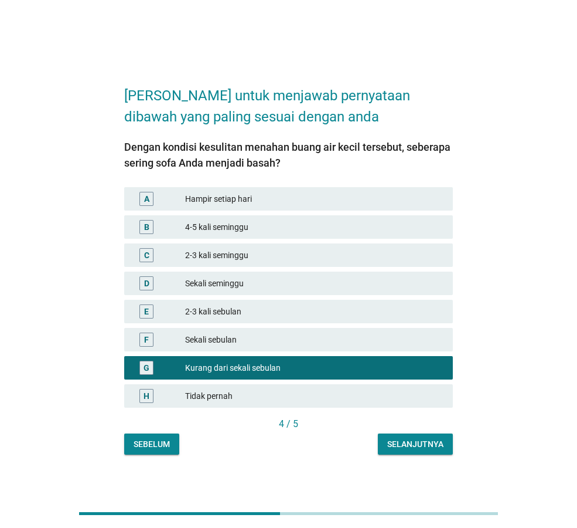
click at [410, 450] on button "Selanjutnya" at bounding box center [415, 443] width 75 height 21
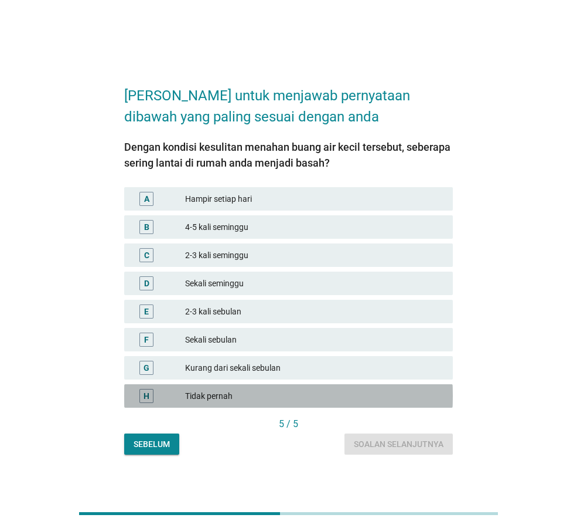
click at [284, 392] on div "Tidak pernah" at bounding box center [314, 396] width 259 height 14
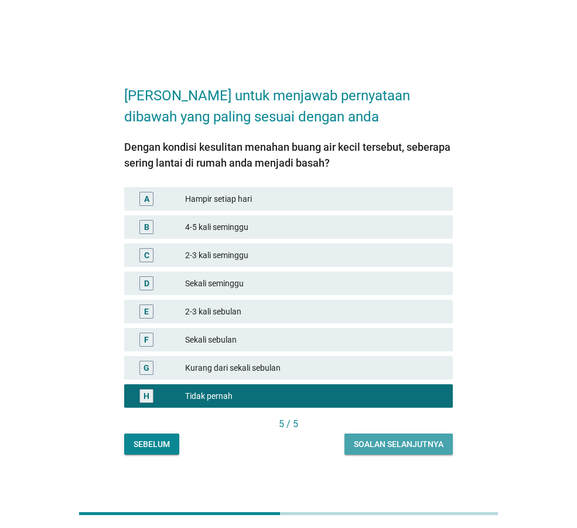
click at [369, 447] on div "Soalan selanjutnya" at bounding box center [399, 444] width 90 height 12
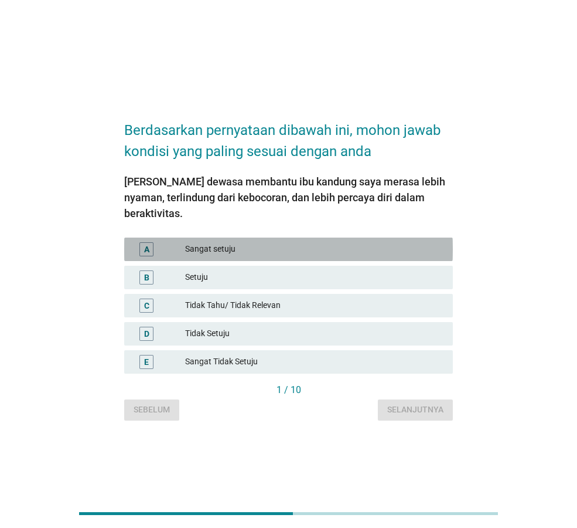
click at [267, 242] on div "Sangat setuju" at bounding box center [314, 249] width 259 height 14
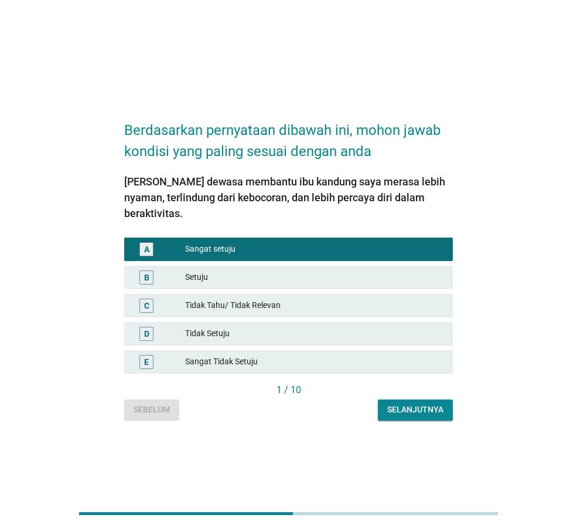
click at [403, 403] on div "Selanjutnya" at bounding box center [416, 409] width 56 height 12
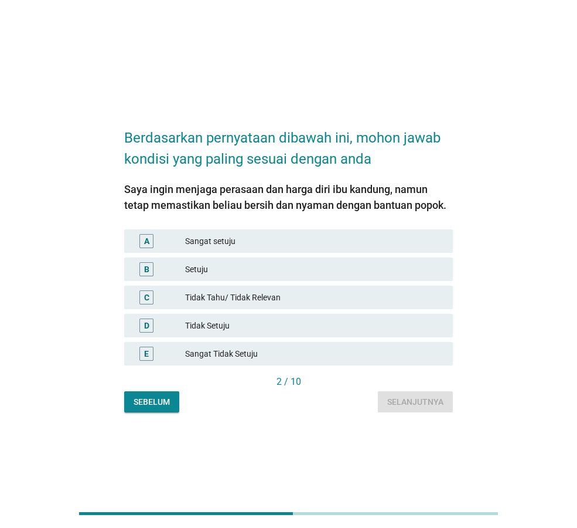
click at [281, 269] on div "Setuju" at bounding box center [314, 269] width 259 height 14
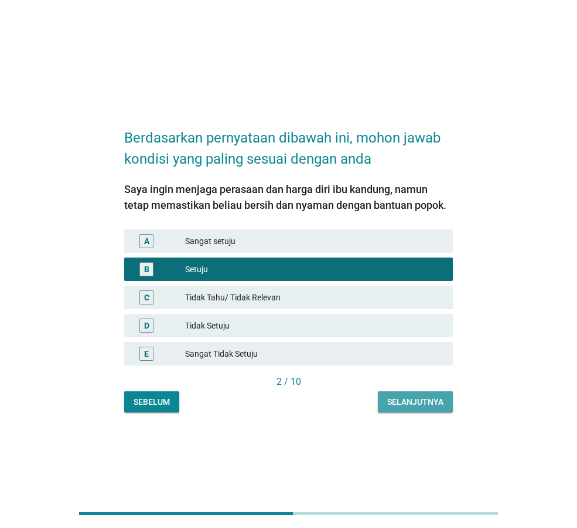
click at [422, 399] on div "Selanjutnya" at bounding box center [416, 402] width 56 height 12
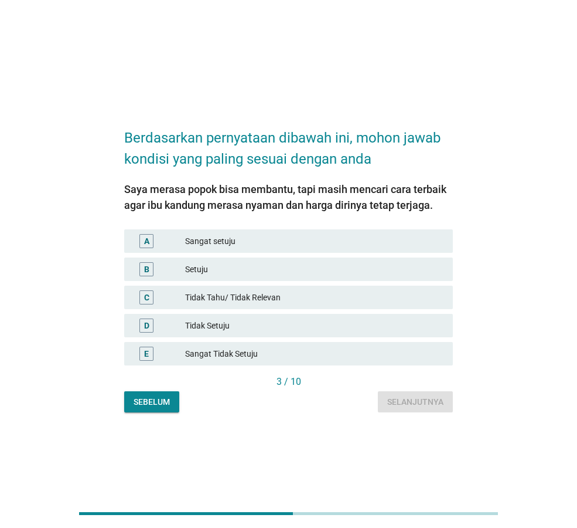
click at [269, 296] on div "Tidak Tahu/ Tidak Relevan" at bounding box center [314, 297] width 259 height 14
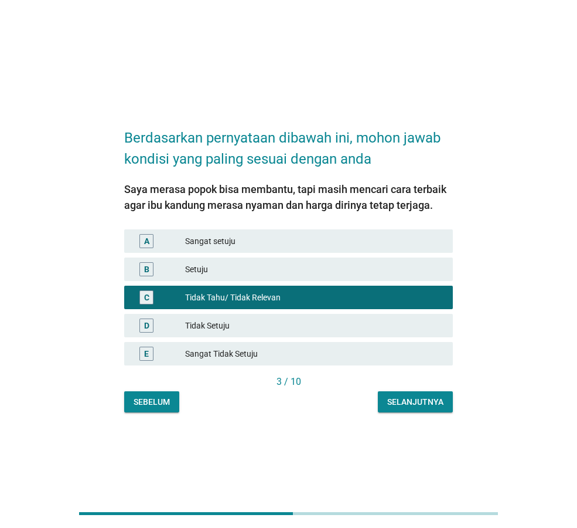
click at [413, 402] on div "Selanjutnya" at bounding box center [416, 402] width 56 height 12
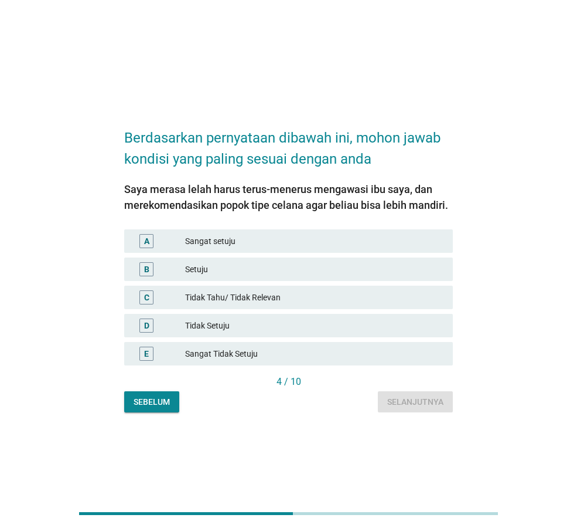
click at [293, 331] on div "Tidak Setuju" at bounding box center [314, 325] width 259 height 14
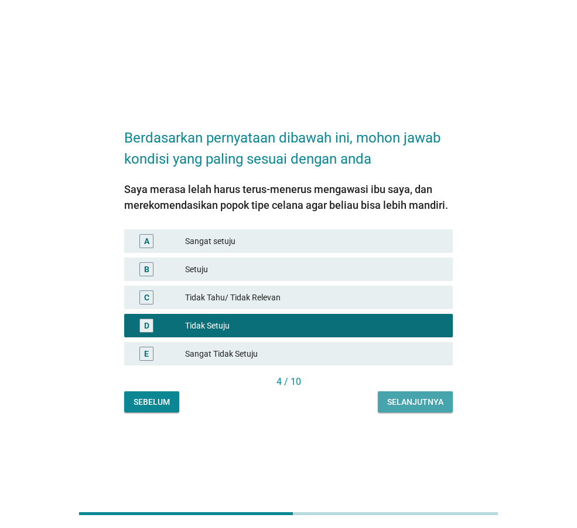
click at [401, 397] on div "Selanjutnya" at bounding box center [416, 402] width 56 height 12
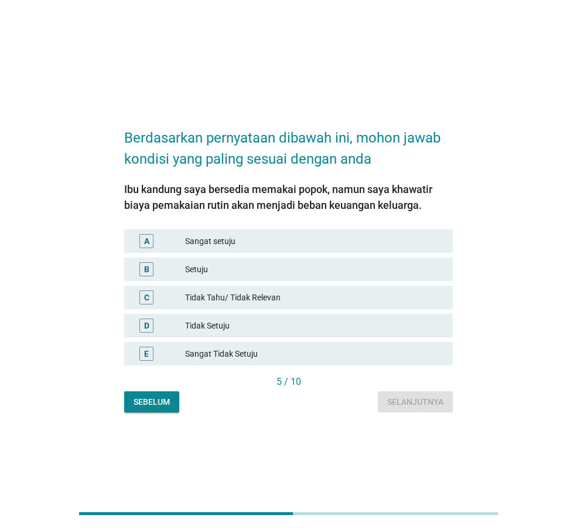
click at [300, 324] on div "Tidak Setuju" at bounding box center [314, 325] width 259 height 14
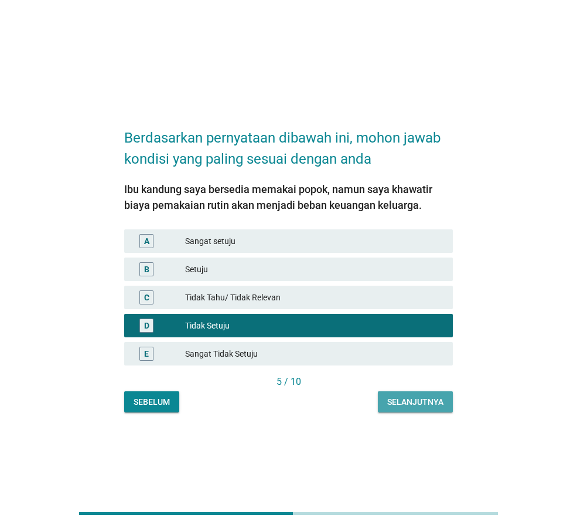
click at [412, 401] on div "Selanjutnya" at bounding box center [416, 402] width 56 height 12
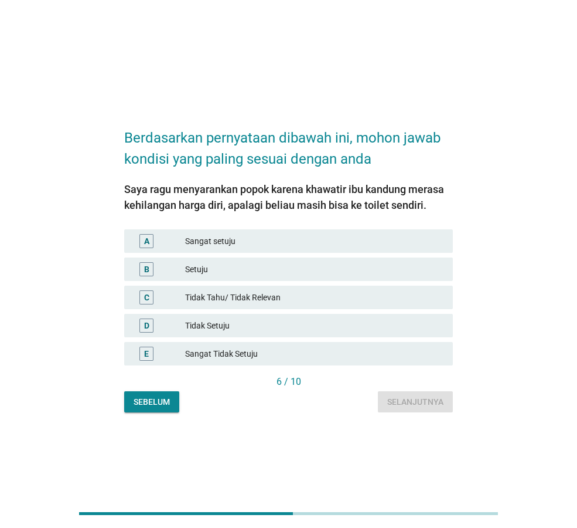
click at [317, 291] on div "Tidak Tahu/ Tidak Relevan" at bounding box center [314, 297] width 259 height 14
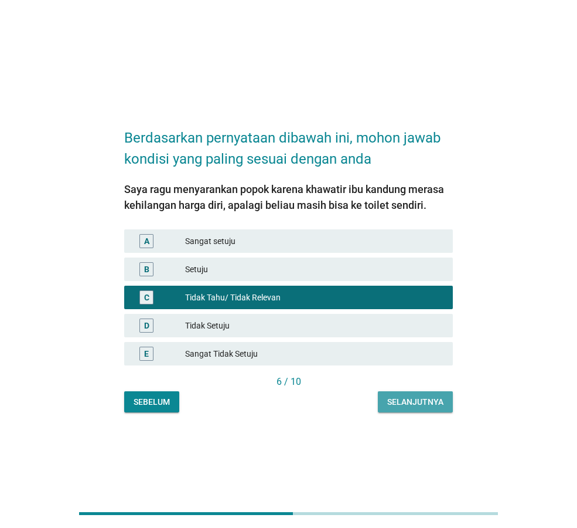
click at [406, 404] on div "Selanjutnya" at bounding box center [416, 402] width 56 height 12
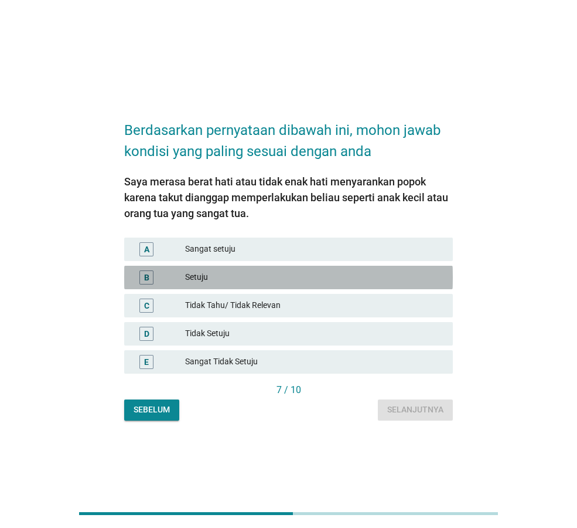
click at [327, 278] on div "Setuju" at bounding box center [314, 277] width 259 height 14
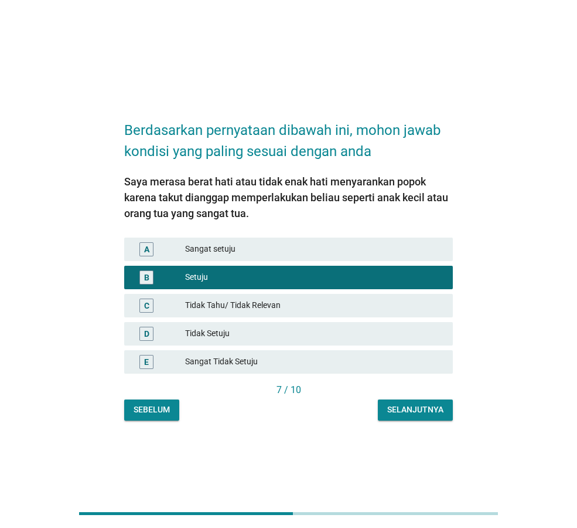
click at [408, 410] on div "Selanjutnya" at bounding box center [416, 409] width 56 height 12
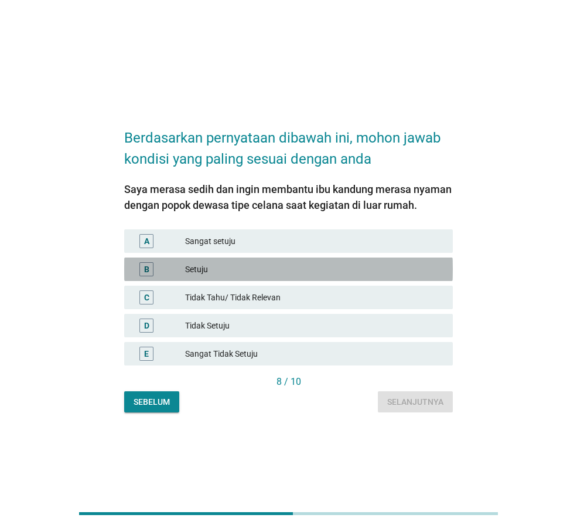
click at [304, 271] on div "Setuju" at bounding box center [314, 269] width 259 height 14
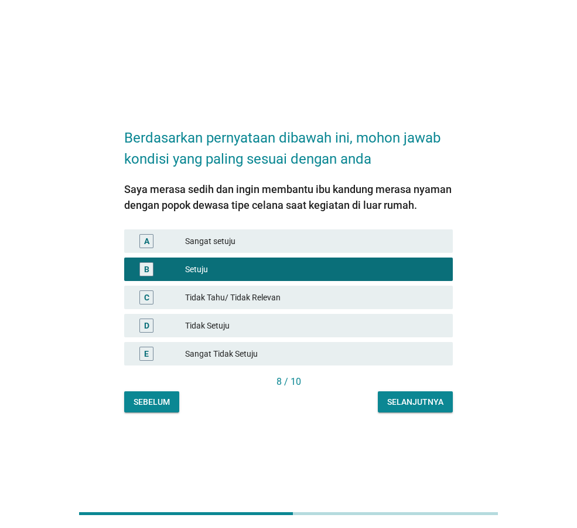
drag, startPoint x: 334, startPoint y: 301, endPoint x: 346, endPoint y: 310, distance: 15.1
click at [334, 300] on div "Tidak Tahu/ Tidak Relevan" at bounding box center [314, 297] width 259 height 14
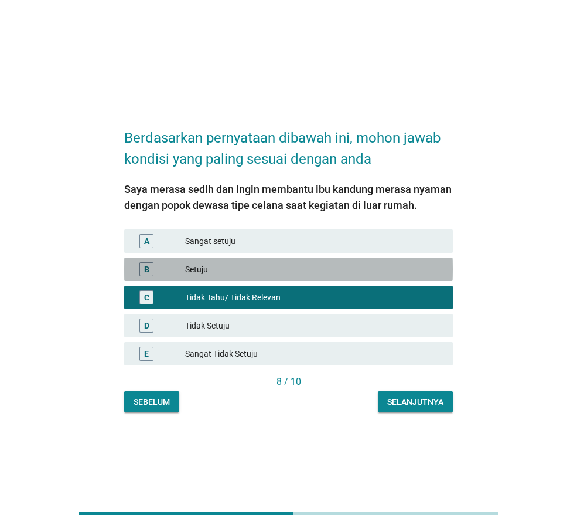
click at [380, 277] on div "B Setuju" at bounding box center [288, 268] width 329 height 23
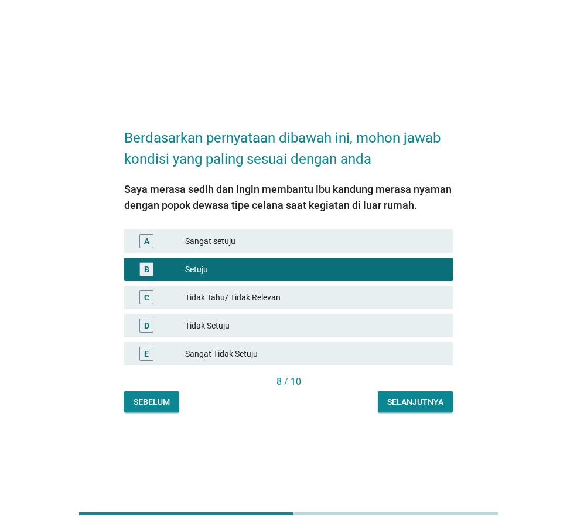
click at [406, 400] on div "Selanjutnya" at bounding box center [416, 402] width 56 height 12
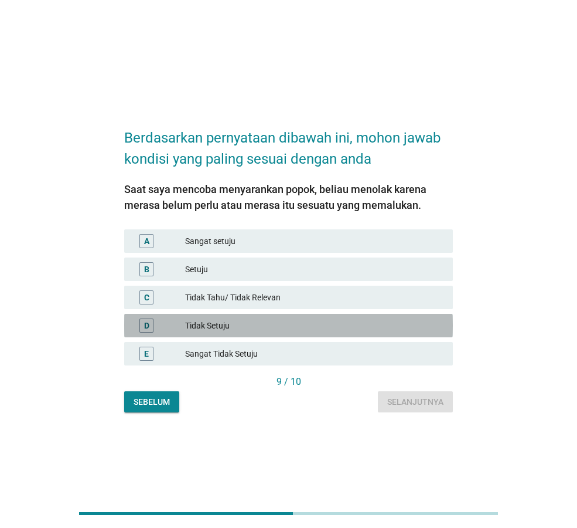
click at [362, 329] on div "Tidak Setuju" at bounding box center [314, 325] width 259 height 14
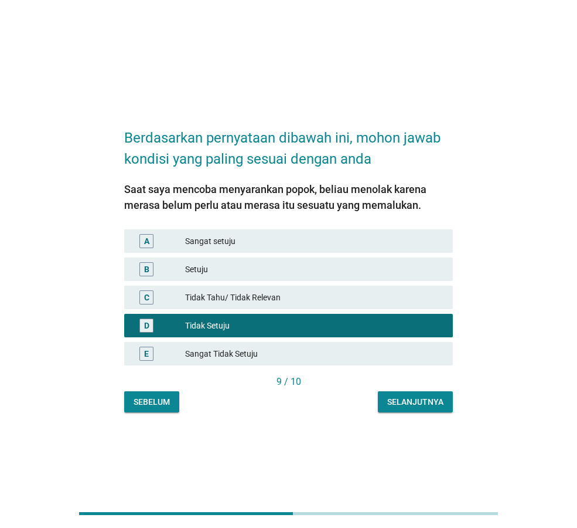
click at [400, 393] on button "Selanjutnya" at bounding box center [415, 401] width 75 height 21
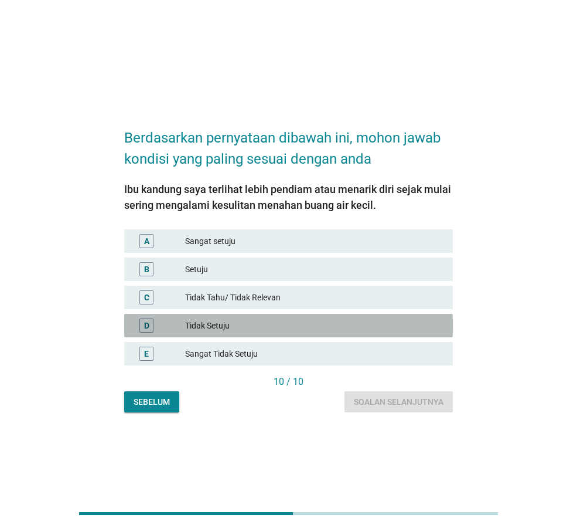
click at [376, 328] on div "Tidak Setuju" at bounding box center [314, 325] width 259 height 14
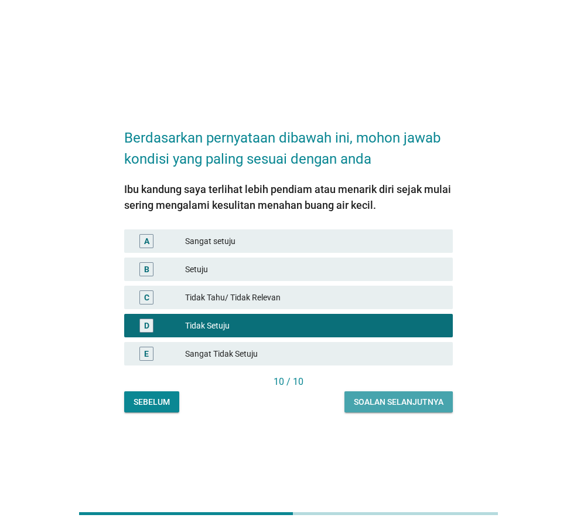
click at [406, 405] on div "Soalan selanjutnya" at bounding box center [399, 402] width 90 height 12
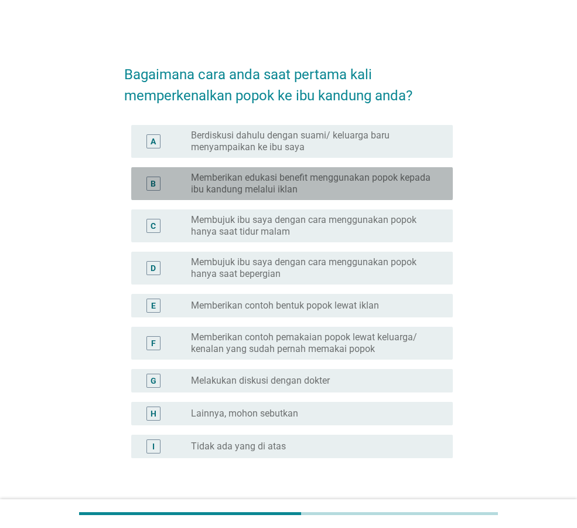
click at [329, 186] on label "Memberikan edukasi benefit menggunakan popok kepada ibu kandung melalui iklan" at bounding box center [312, 183] width 243 height 23
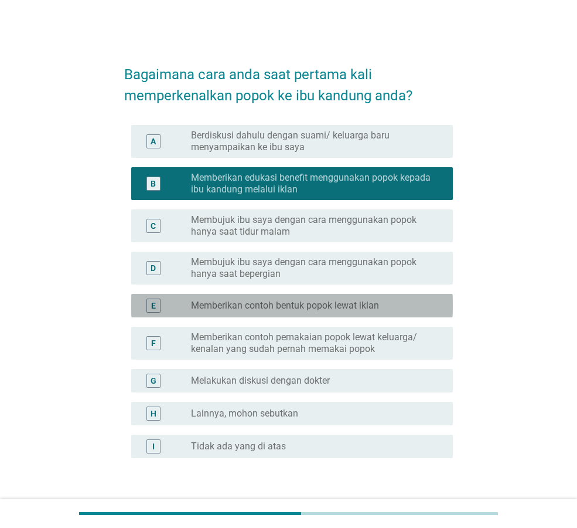
click at [329, 305] on label "Memberikan contoh bentuk popok lewat iklan" at bounding box center [285, 306] width 188 height 12
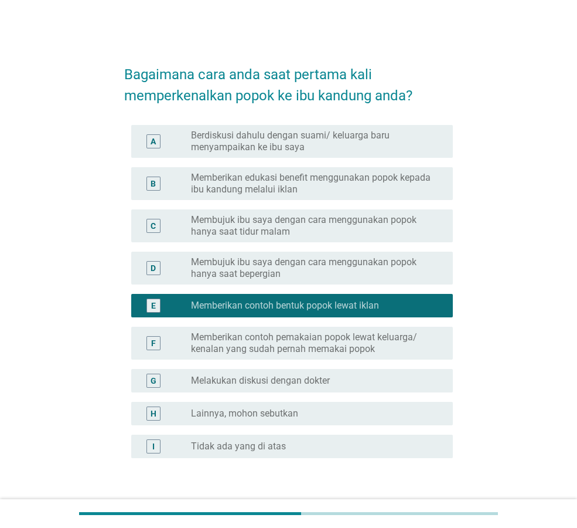
click at [342, 190] on label "Memberikan edukasi benefit menggunakan popok kepada ibu kandung melalui iklan" at bounding box center [312, 183] width 243 height 23
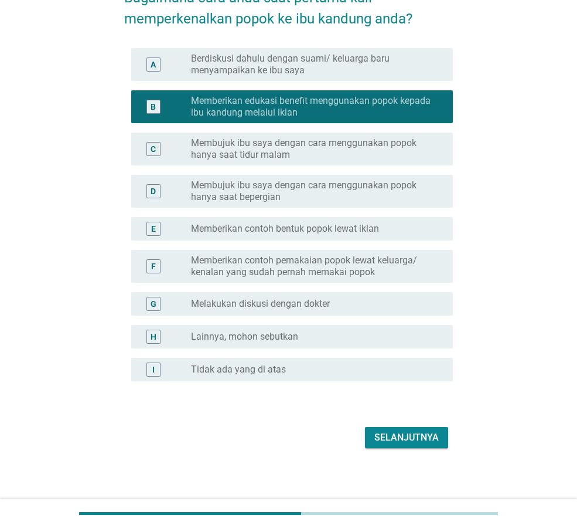
scroll to position [78, 0]
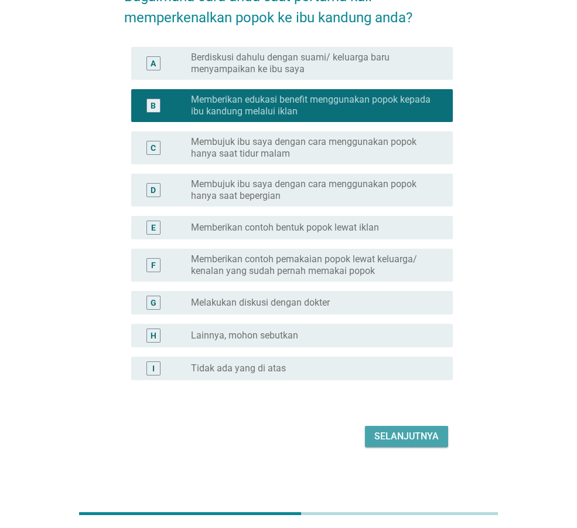
click at [390, 441] on div "Selanjutnya" at bounding box center [407, 436] width 64 height 14
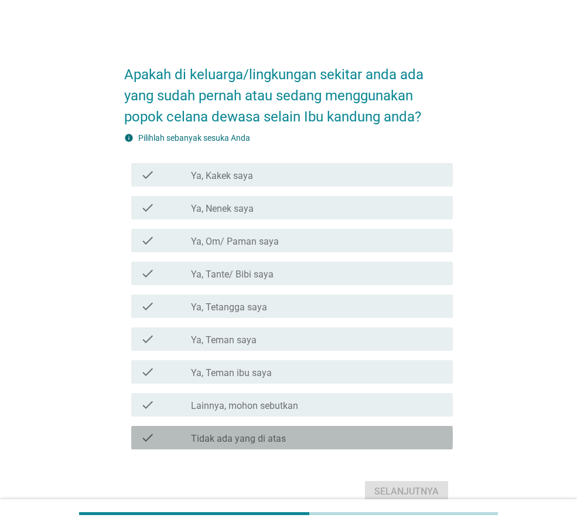
click at [260, 433] on label "Tidak ada yang di atas" at bounding box center [238, 439] width 95 height 12
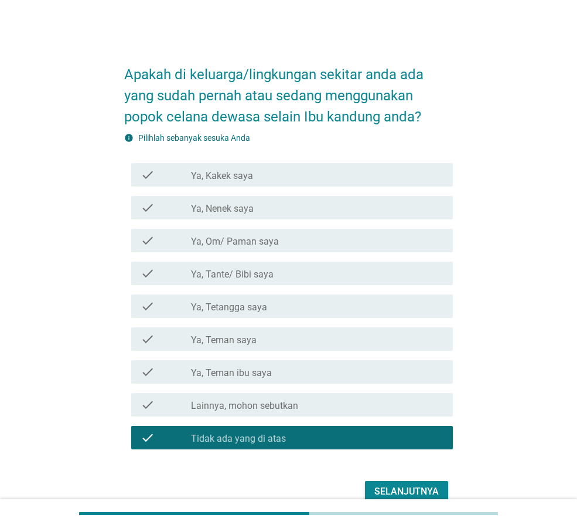
click at [383, 487] on div "Selanjutnya" at bounding box center [407, 491] width 64 height 14
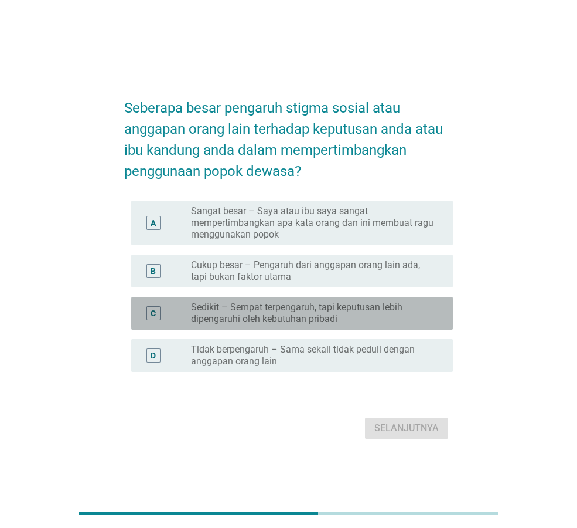
click at [266, 316] on label "Sedikit – Sempat terpengaruh, tapi keputusan lebih dipengaruhi oleh kebutuhan p…" at bounding box center [312, 312] width 243 height 23
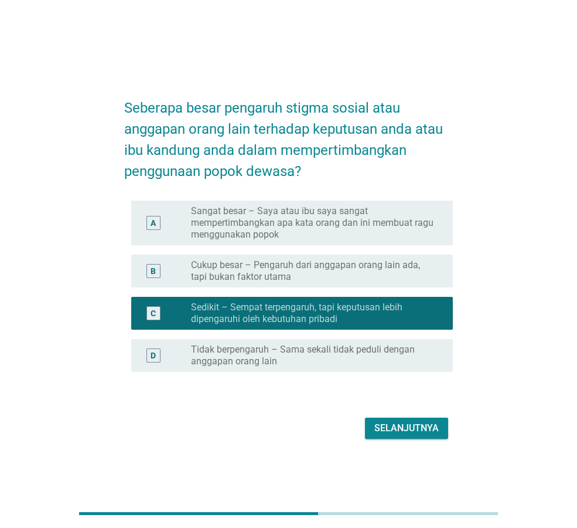
click at [392, 437] on button "Selanjutnya" at bounding box center [406, 427] width 83 height 21
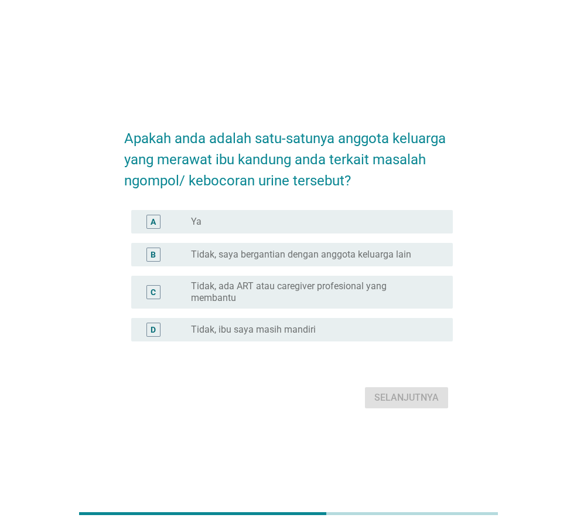
click at [291, 260] on label "Tidak, saya bergantian dengan anggota keluarga lain" at bounding box center [301, 255] width 220 height 12
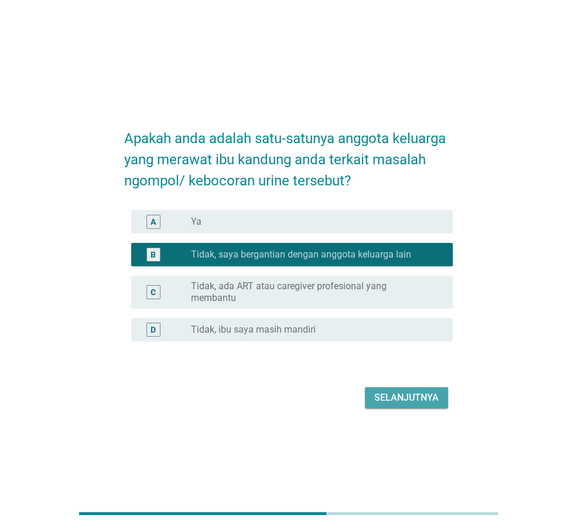
click at [400, 393] on div "Selanjutnya" at bounding box center [407, 397] width 64 height 14
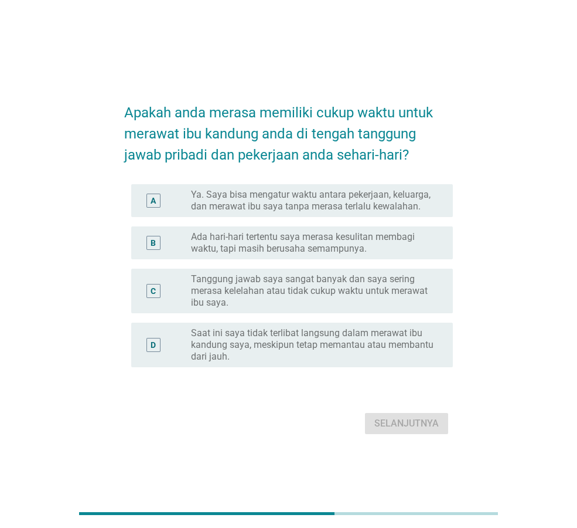
click at [314, 332] on label "Saat ini saya tidak terlibat langsung dalam merawat ibu kandung saya, meskipun …" at bounding box center [312, 344] width 243 height 35
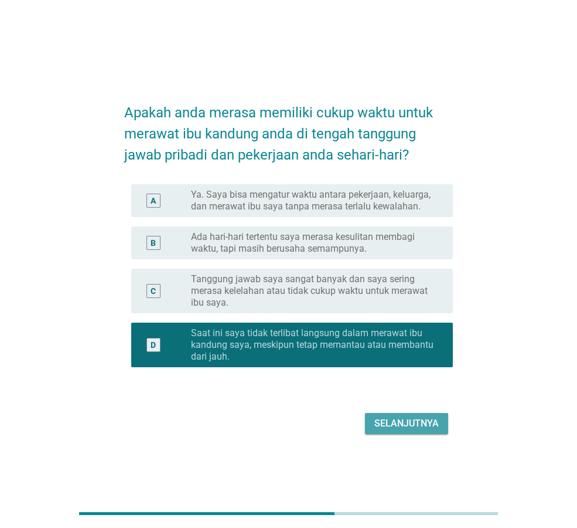
click at [406, 415] on button "Selanjutnya" at bounding box center [406, 423] width 83 height 21
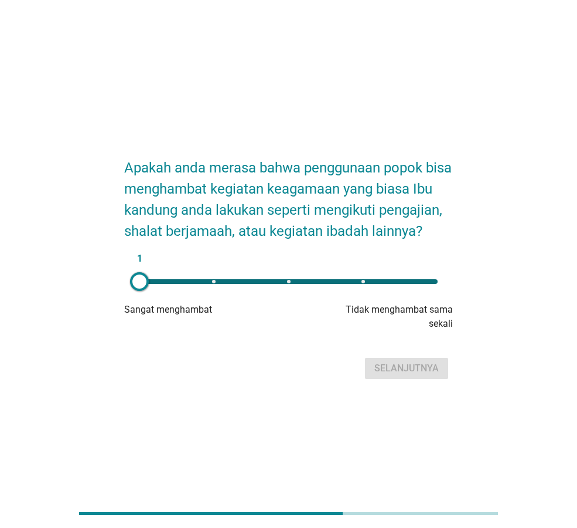
click at [393, 284] on div "1" at bounding box center [289, 281] width 298 height 5
click at [417, 284] on div "4" at bounding box center [289, 281] width 298 height 5
click at [388, 379] on button "Selanjutnya" at bounding box center [406, 368] width 83 height 21
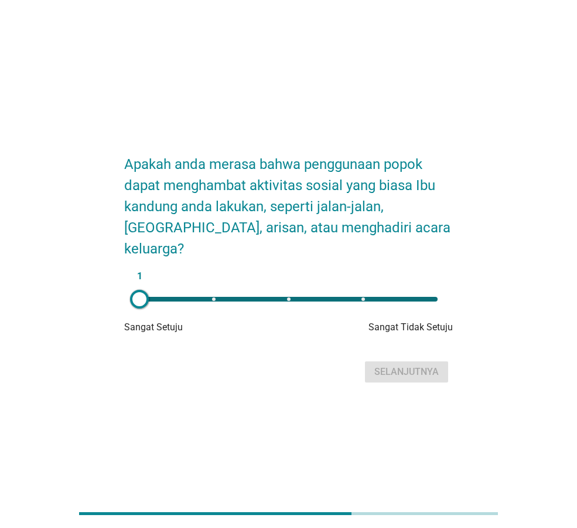
click at [360, 297] on div "1" at bounding box center [289, 299] width 298 height 5
click at [434, 297] on div "4" at bounding box center [289, 299] width 298 height 5
type input "5"
click at [413, 370] on button "Selanjutnya" at bounding box center [406, 371] width 83 height 21
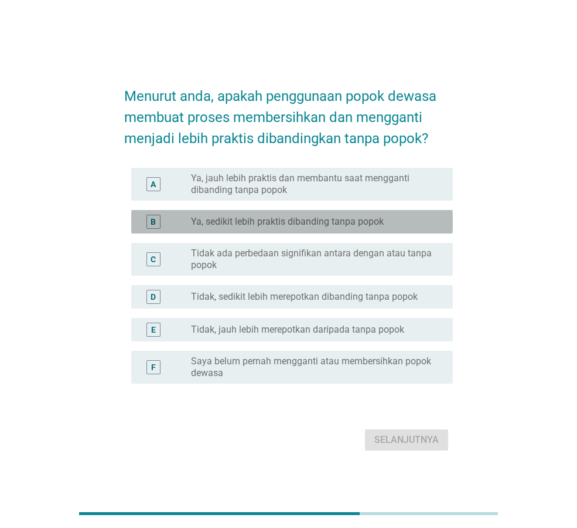
click at [337, 226] on label "Ya, sedikit lebih praktis dibanding tanpa popok" at bounding box center [287, 222] width 193 height 12
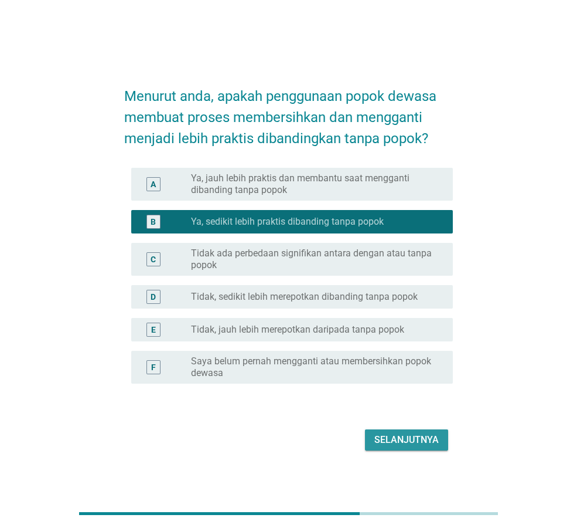
click at [371, 436] on button "Selanjutnya" at bounding box center [406, 439] width 83 height 21
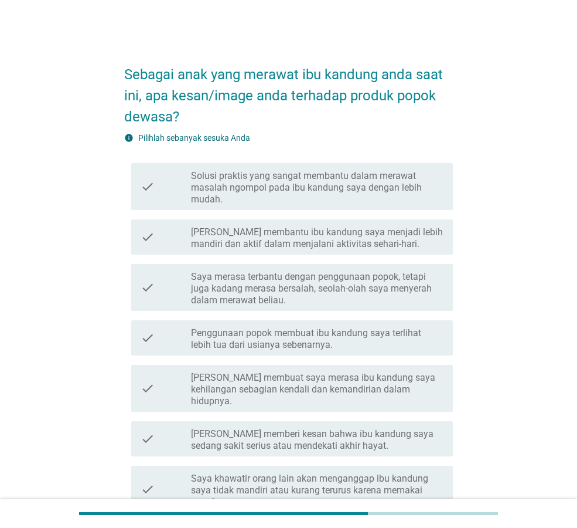
click at [318, 206] on div "check check_box_outline_blank Solusi praktis yang sangat membantu dalam merawat…" at bounding box center [292, 186] width 322 height 47
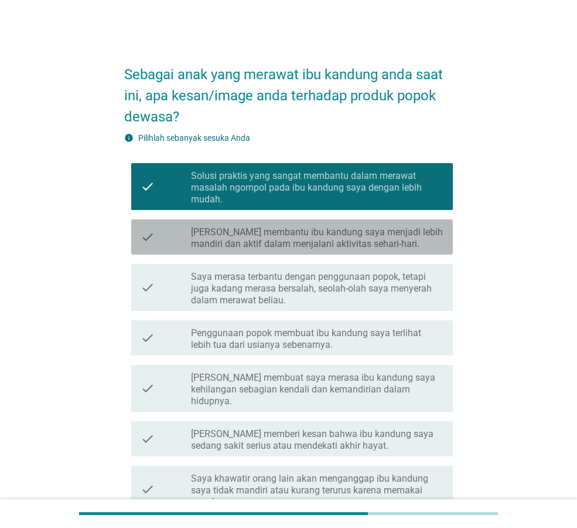
click at [321, 234] on label "[PERSON_NAME] membantu ibu kandung saya menjadi lebih mandiri dan aktif dalam m…" at bounding box center [317, 237] width 253 height 23
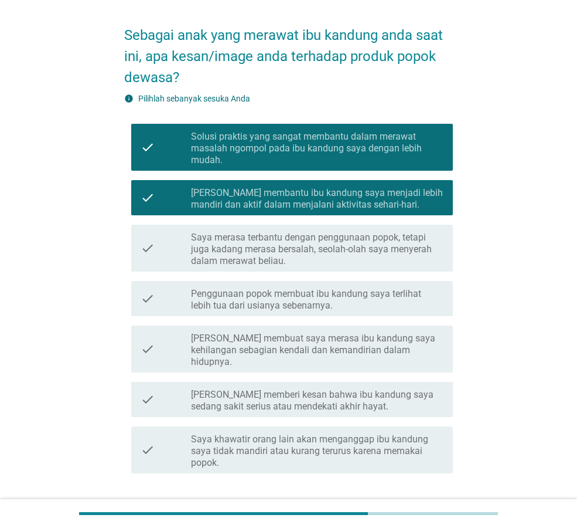
scroll to position [79, 0]
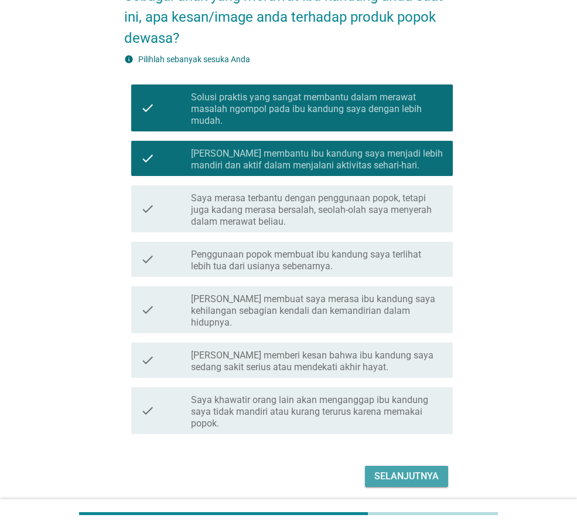
click at [401, 469] on div "Selanjutnya" at bounding box center [407, 476] width 64 height 14
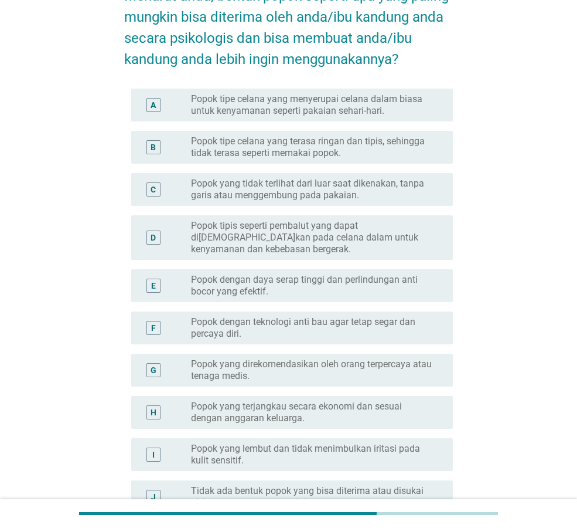
scroll to position [0, 0]
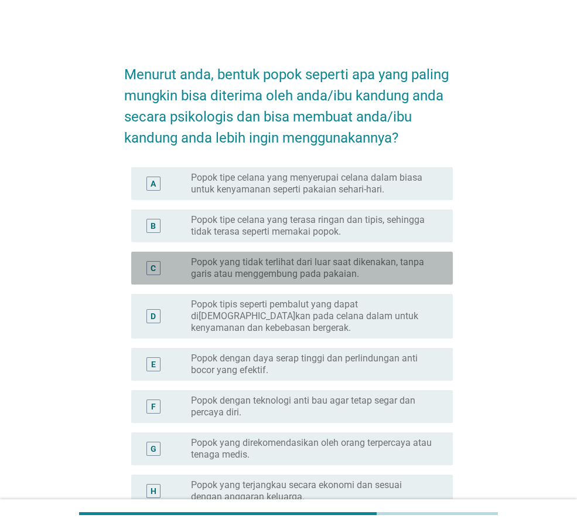
click at [308, 272] on label "Popok yang tidak terlihat dari luar saat dikenakan, tanpa garis atau menggembun…" at bounding box center [312, 267] width 243 height 23
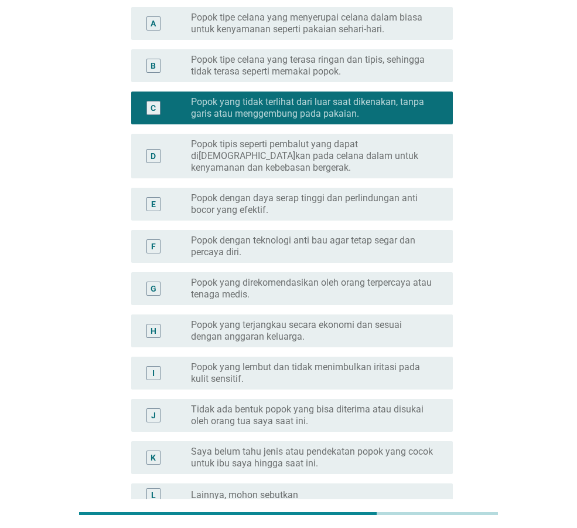
scroll to position [157, 0]
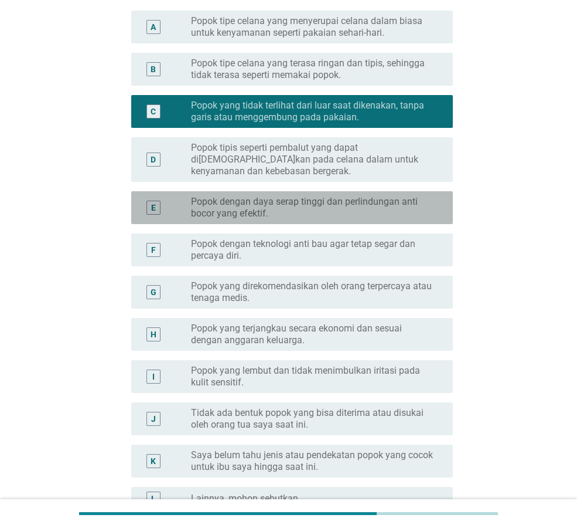
click at [336, 210] on label "Popok dengan daya serap tinggi dan perlindungan anti bocor yang efektif." at bounding box center [312, 207] width 243 height 23
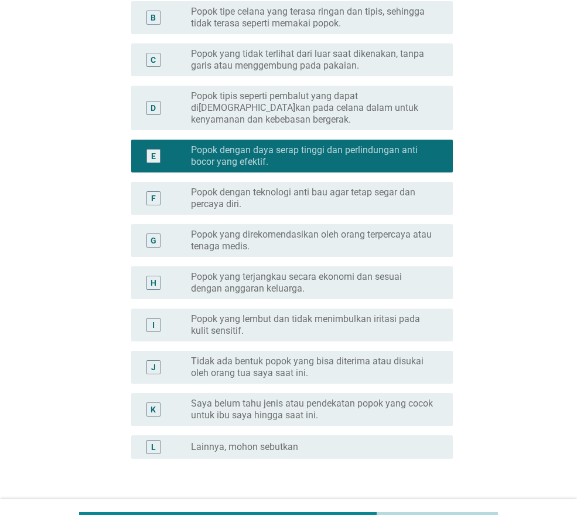
scroll to position [290, 0]
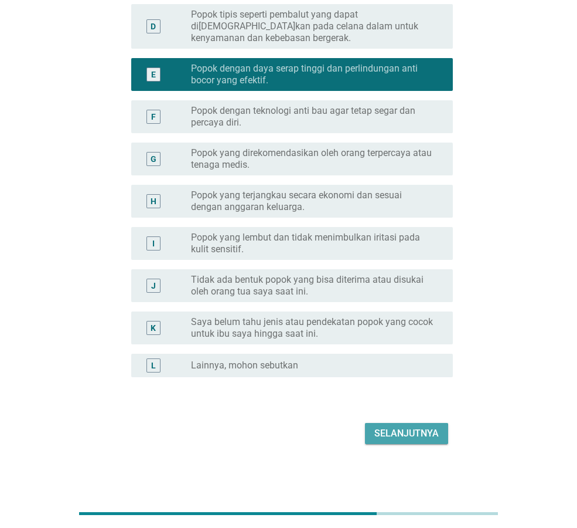
click at [420, 442] on button "Selanjutnya" at bounding box center [406, 433] width 83 height 21
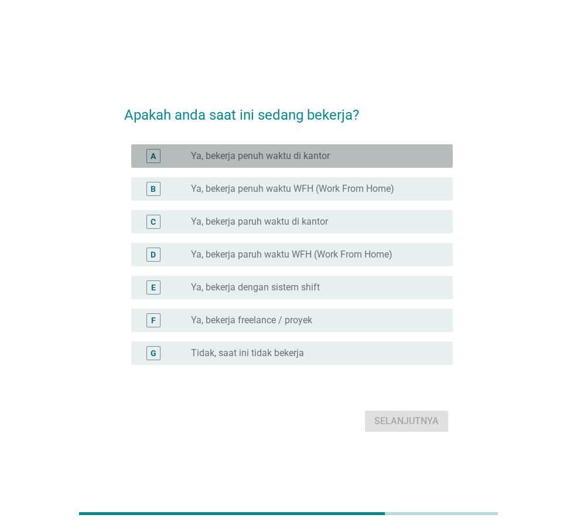
click at [304, 153] on label "Ya, bekerja penuh waktu di kantor" at bounding box center [260, 156] width 139 height 12
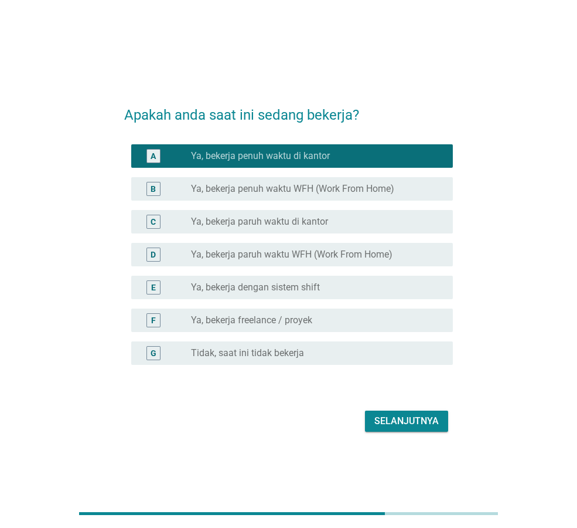
click at [398, 419] on div "Selanjutnya" at bounding box center [407, 421] width 64 height 14
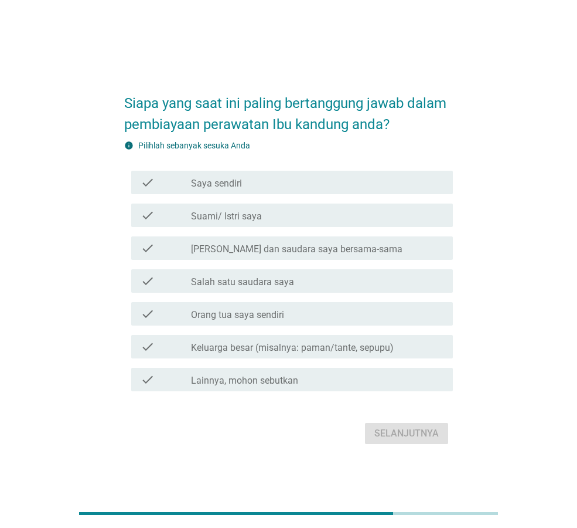
click at [300, 257] on div "check check_box_outline_blank [PERSON_NAME] dan saudara saya bersama-sama" at bounding box center [292, 247] width 322 height 23
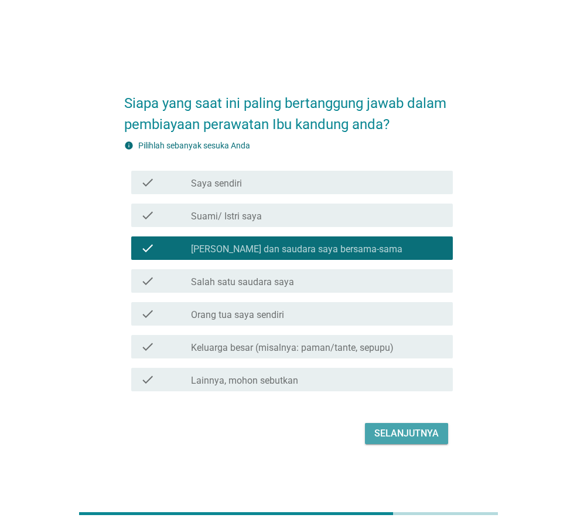
click at [413, 436] on div "Selanjutnya" at bounding box center [407, 433] width 64 height 14
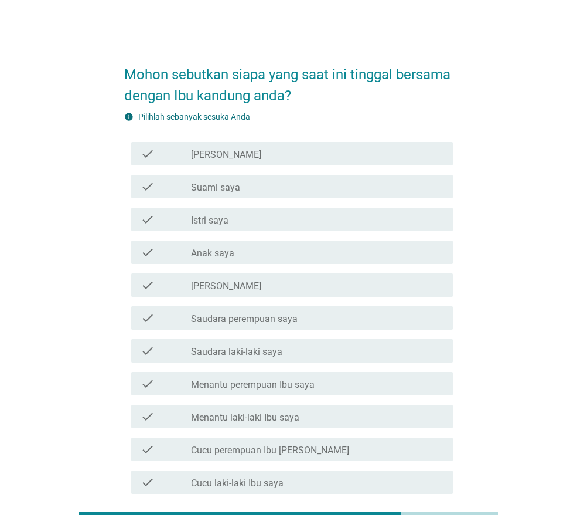
click at [288, 288] on div "check_box_outline_blank [PERSON_NAME]" at bounding box center [317, 285] width 253 height 14
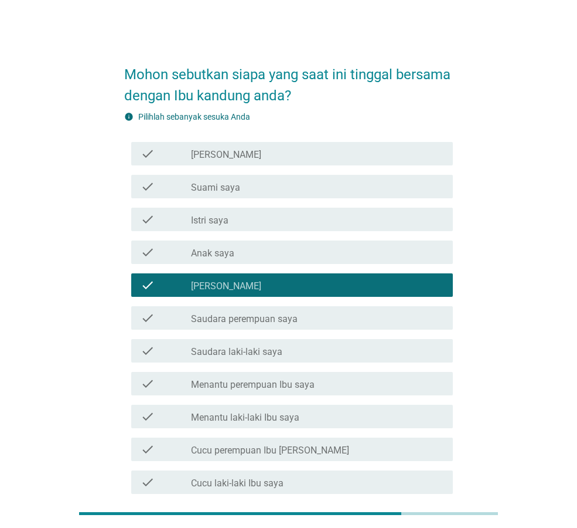
click at [287, 322] on label "Saudara perempuan saya" at bounding box center [244, 319] width 107 height 12
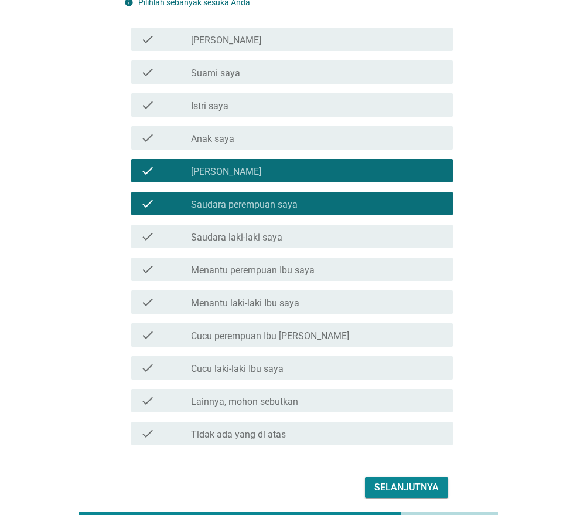
scroll to position [157, 0]
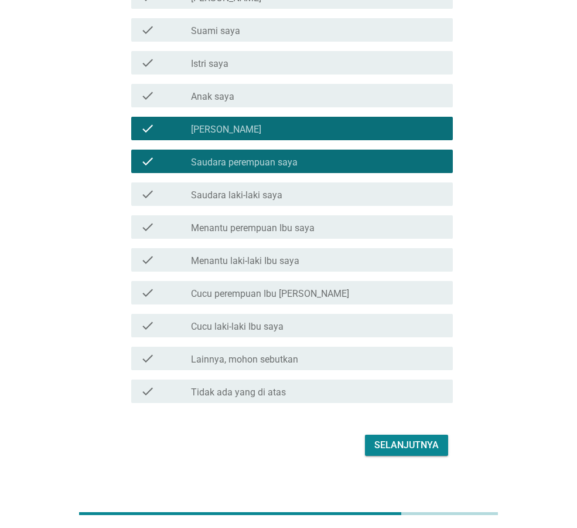
click at [400, 443] on div "Selanjutnya" at bounding box center [407, 445] width 64 height 14
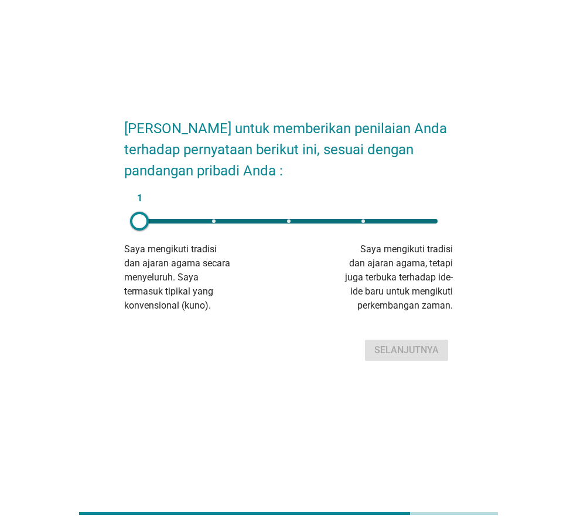
scroll to position [0, 0]
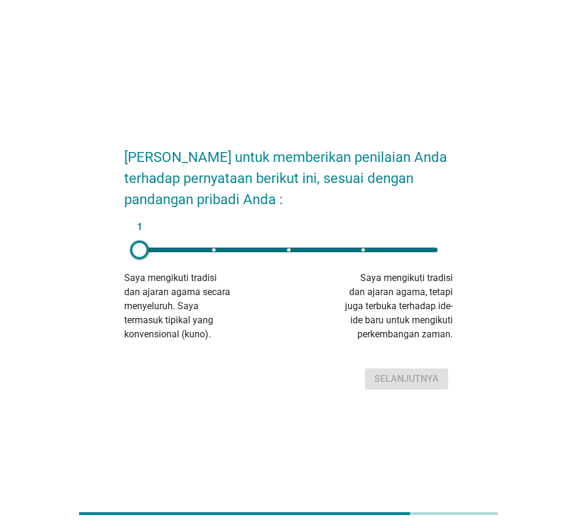
click at [352, 245] on div "1" at bounding box center [288, 249] width 317 height 23
click at [402, 247] on div "4" at bounding box center [289, 249] width 298 height 5
click at [373, 375] on button "Selanjutnya" at bounding box center [406, 378] width 83 height 21
drag, startPoint x: 141, startPoint y: 256, endPoint x: 426, endPoint y: 278, distance: 286.4
click at [426, 278] on div "5 Ibu saya mengikuti tradisi dan ajaran agama secara menyeluruh. Beliau termasu…" at bounding box center [288, 289] width 329 height 103
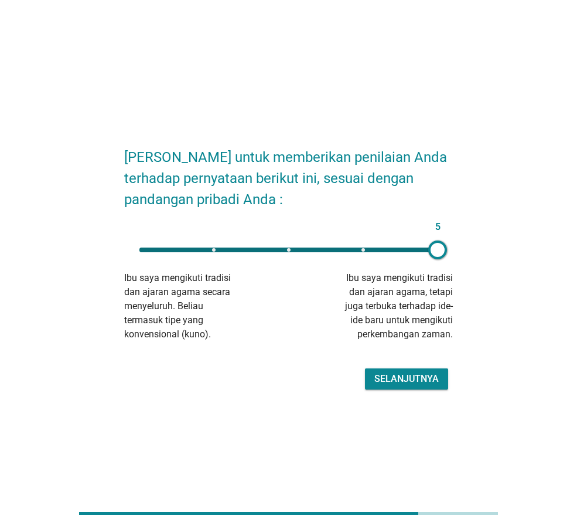
click at [355, 247] on div "5" at bounding box center [289, 249] width 298 height 5
type input "4"
click at [392, 375] on div "Selanjutnya" at bounding box center [407, 379] width 64 height 14
